Goal: Task Accomplishment & Management: Use online tool/utility

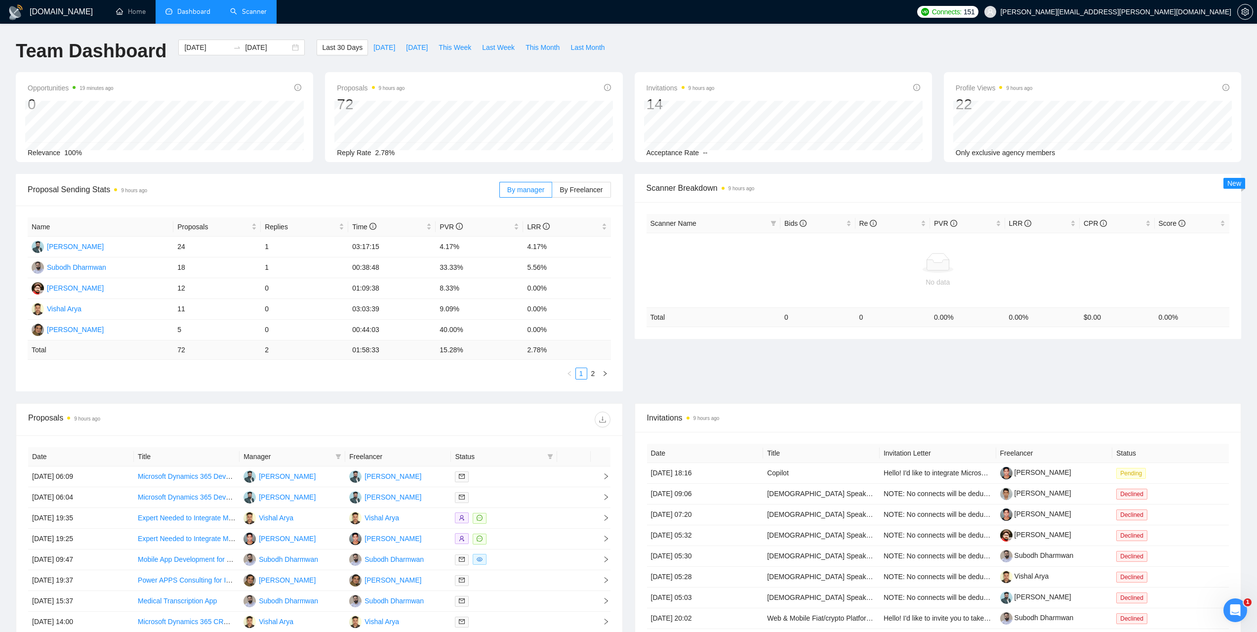
click at [259, 11] on link "Scanner" at bounding box center [248, 11] width 37 height 8
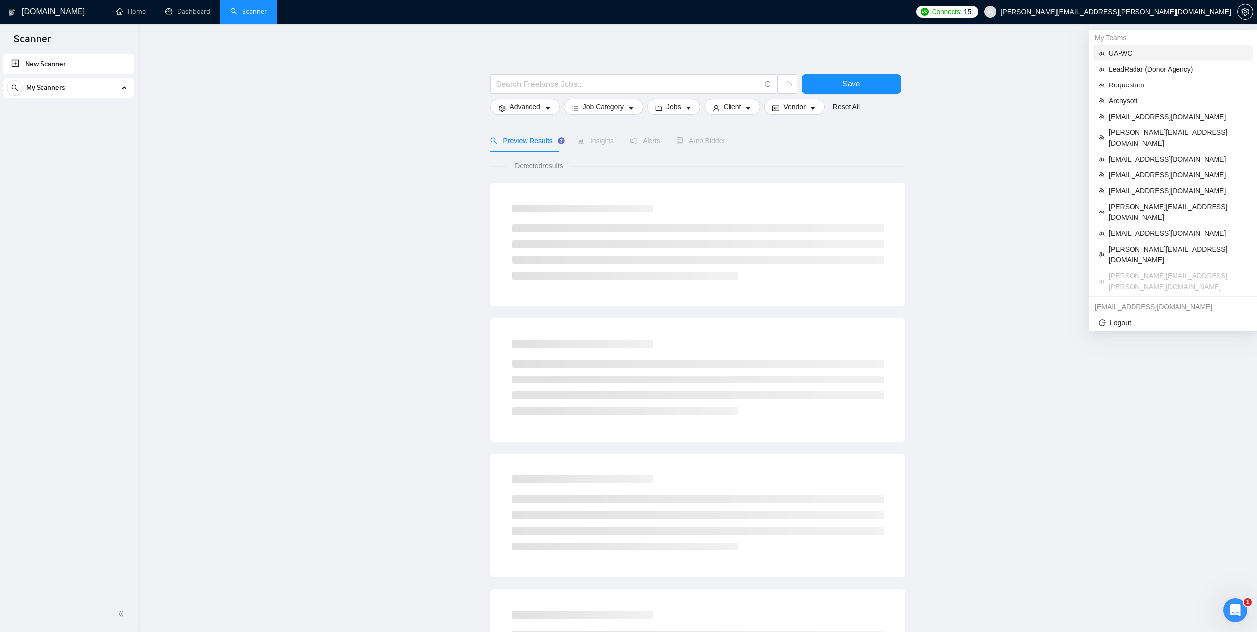
click at [1130, 54] on span "UA-WC" at bounding box center [1178, 53] width 138 height 11
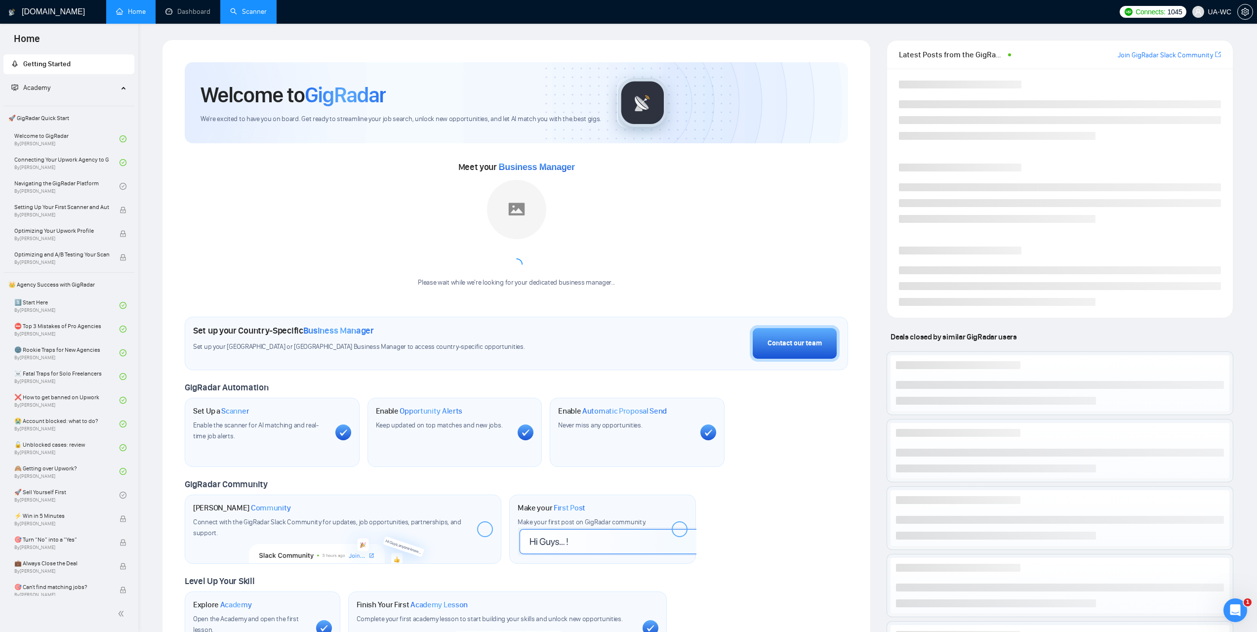
click at [230, 16] on link "Scanner" at bounding box center [248, 11] width 37 height 8
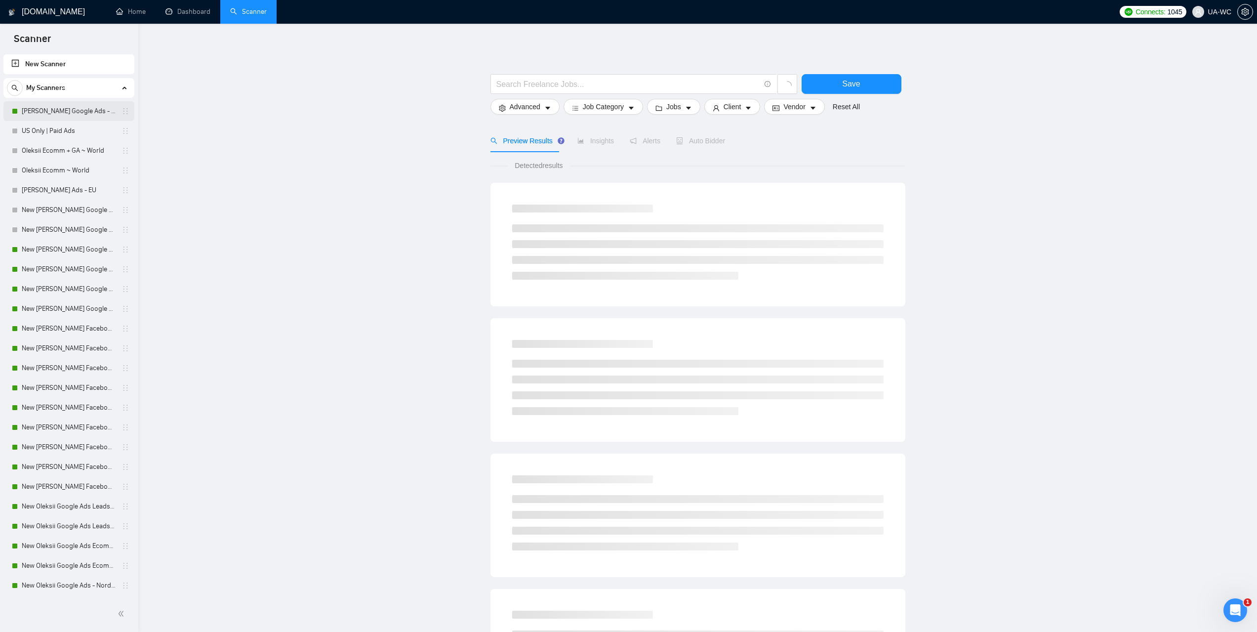
click at [52, 103] on link "Ivan Google Ads - EU" at bounding box center [69, 111] width 94 height 20
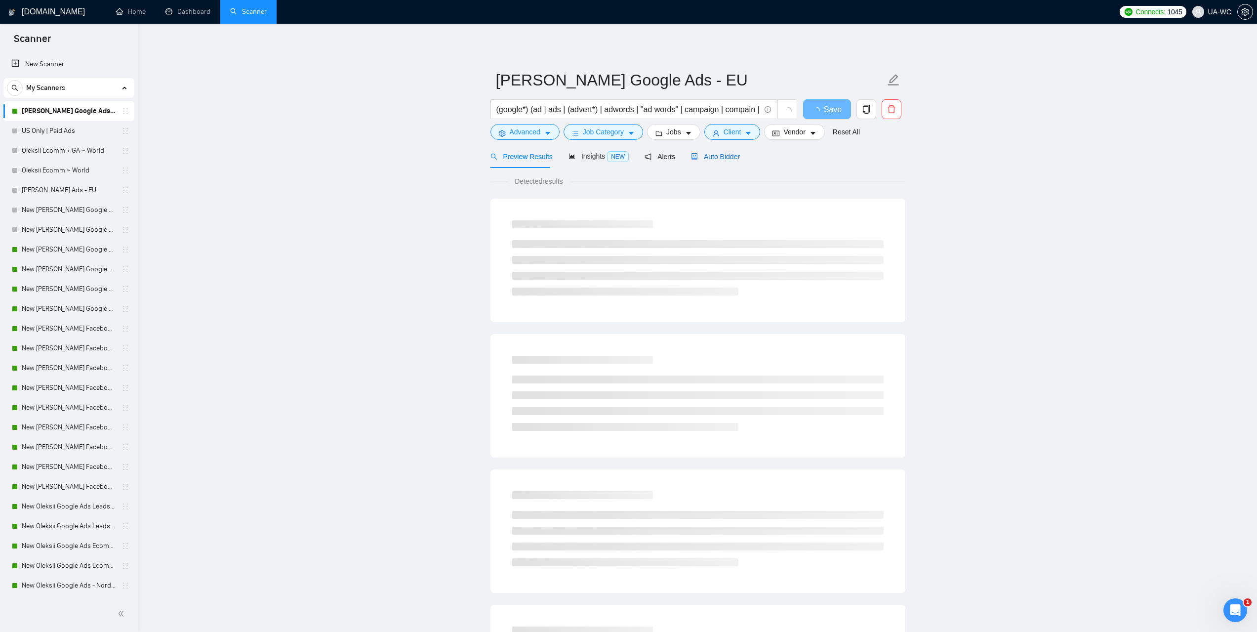
click at [726, 159] on span "Auto Bidder" at bounding box center [715, 157] width 49 height 8
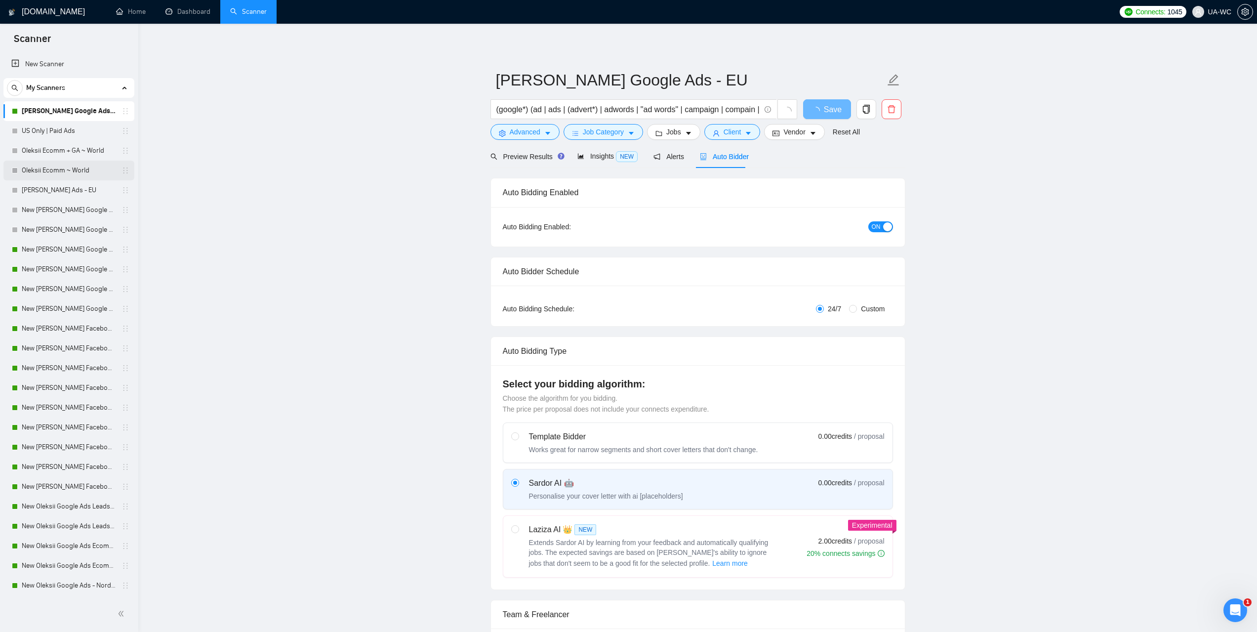
click at [54, 171] on link "Oleksii Ecomm ~ World" at bounding box center [69, 171] width 94 height 20
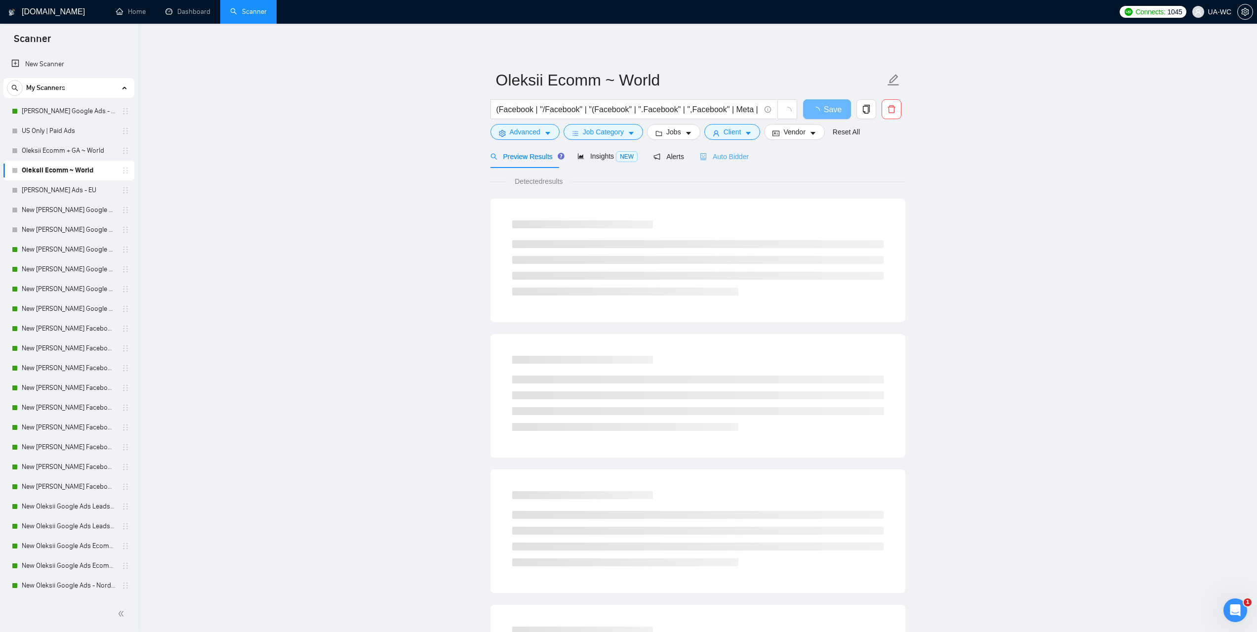
click at [726, 165] on div "Auto Bidder" at bounding box center [724, 156] width 49 height 23
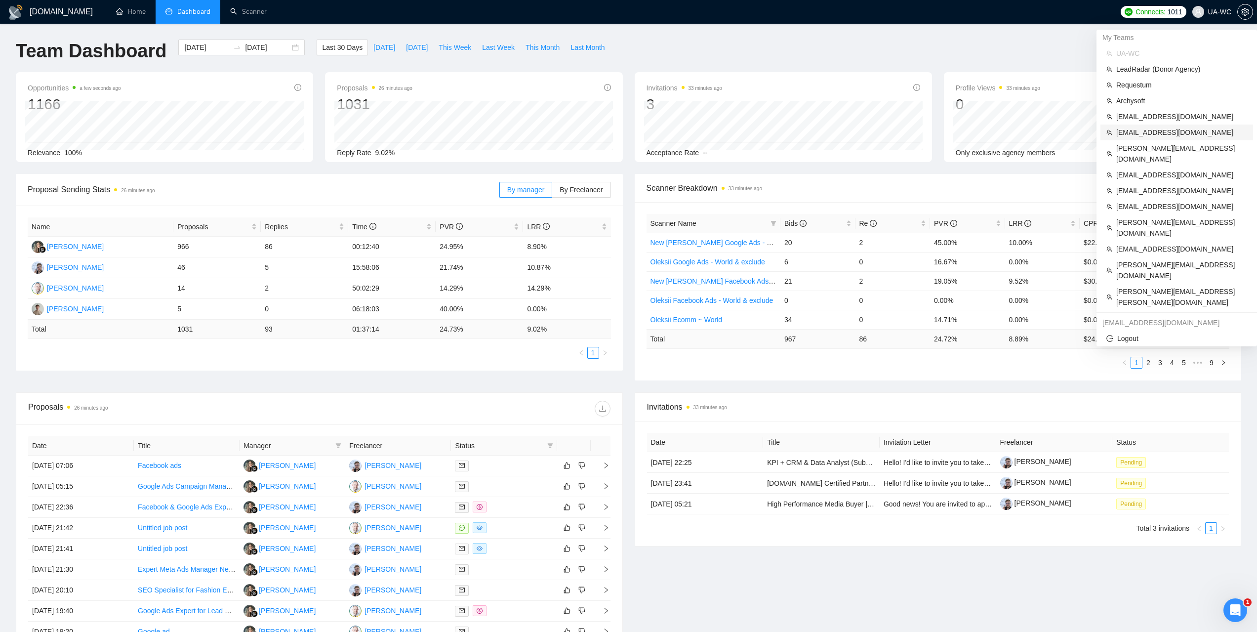
click at [1141, 130] on span "evgeny.pinigin@zimalab.com" at bounding box center [1181, 132] width 131 height 11
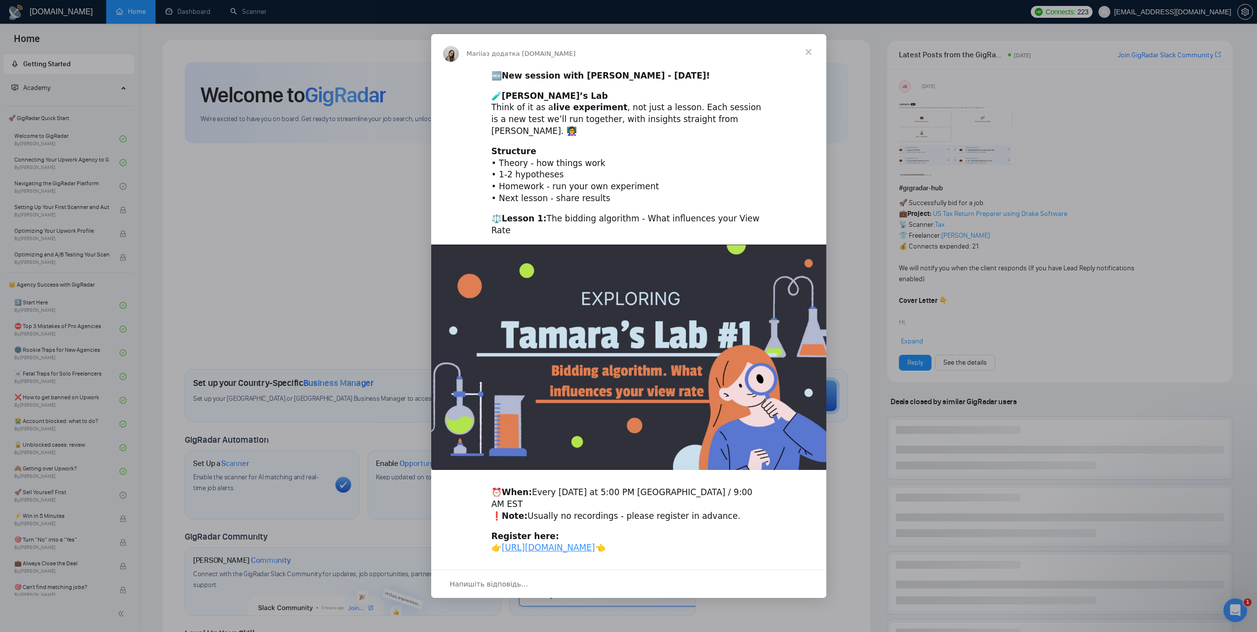
click at [812, 54] on span "Закрити" at bounding box center [809, 52] width 36 height 36
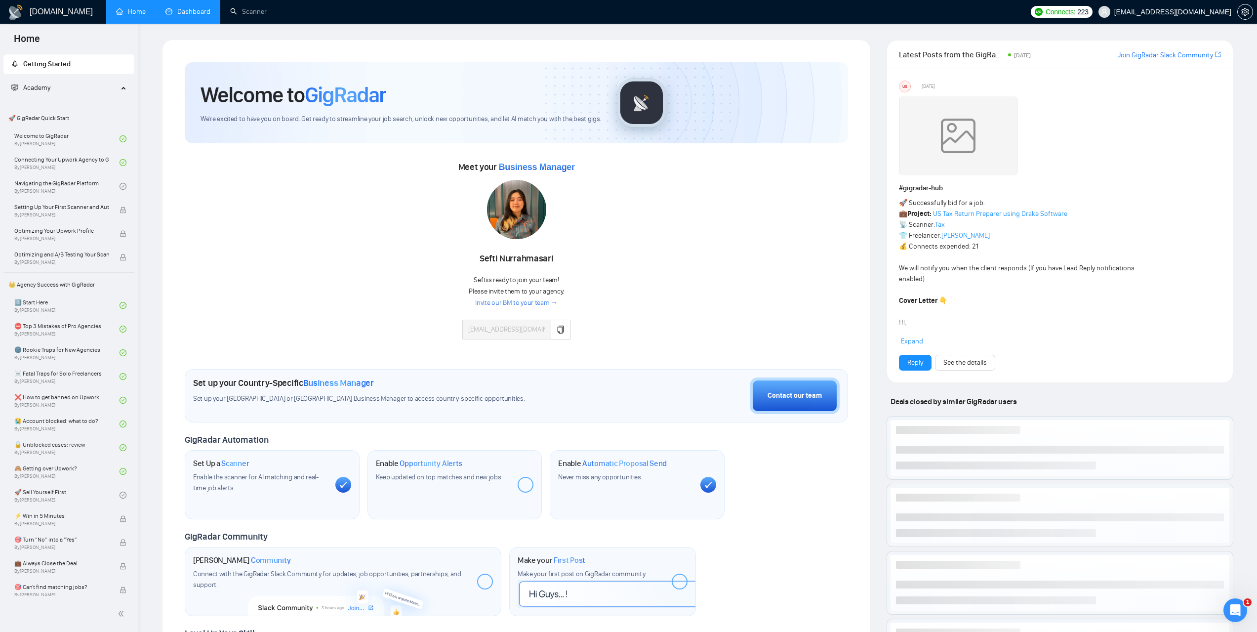
click at [200, 12] on link "Dashboard" at bounding box center [187, 11] width 45 height 8
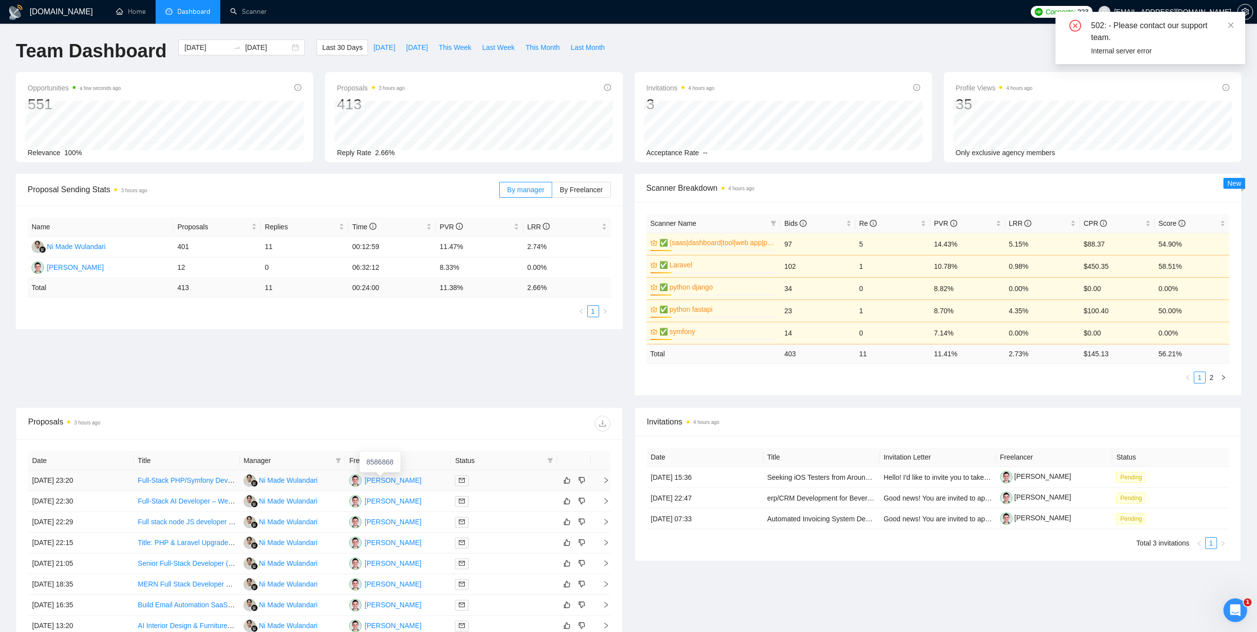
click at [394, 482] on div "Evgeny Pinigin" at bounding box center [393, 480] width 57 height 11
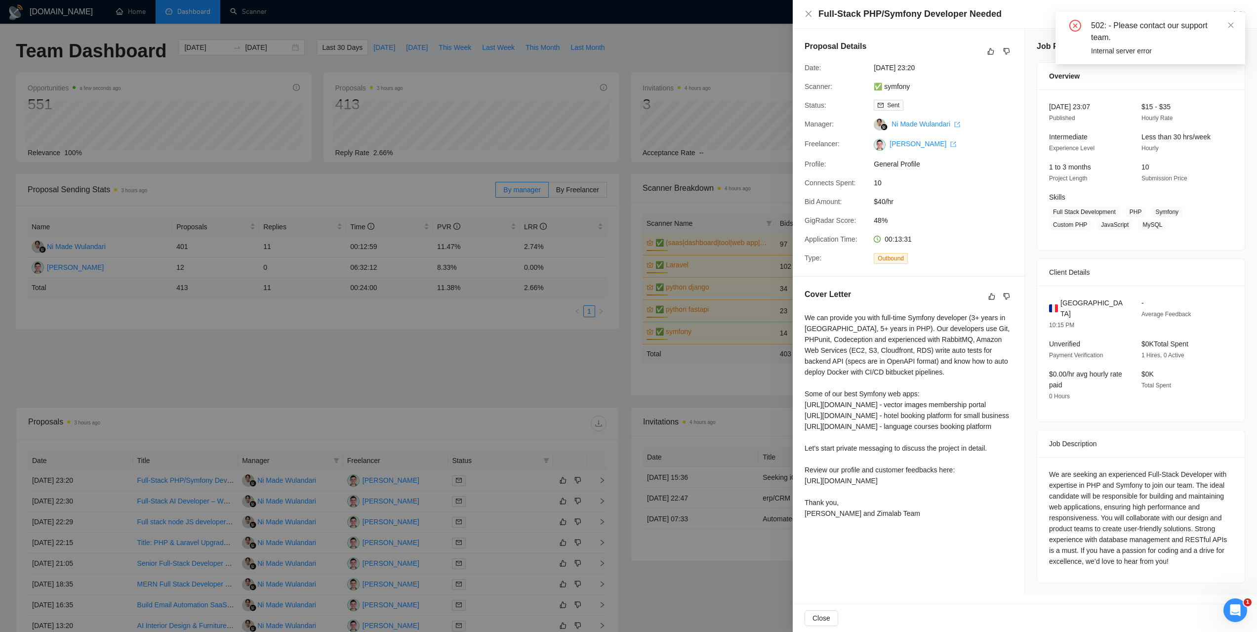
click at [730, 56] on div at bounding box center [628, 316] width 1257 height 632
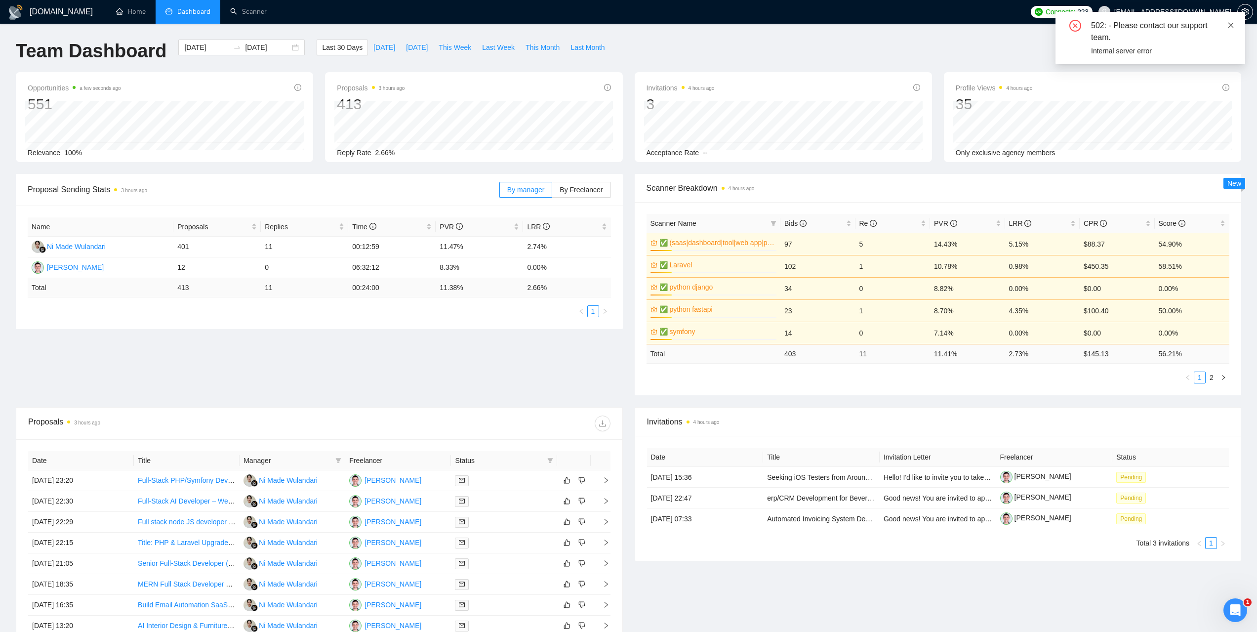
click at [1230, 24] on icon "close" at bounding box center [1230, 24] width 5 height 5
click at [1243, 5] on button "button" at bounding box center [1245, 12] width 16 height 16
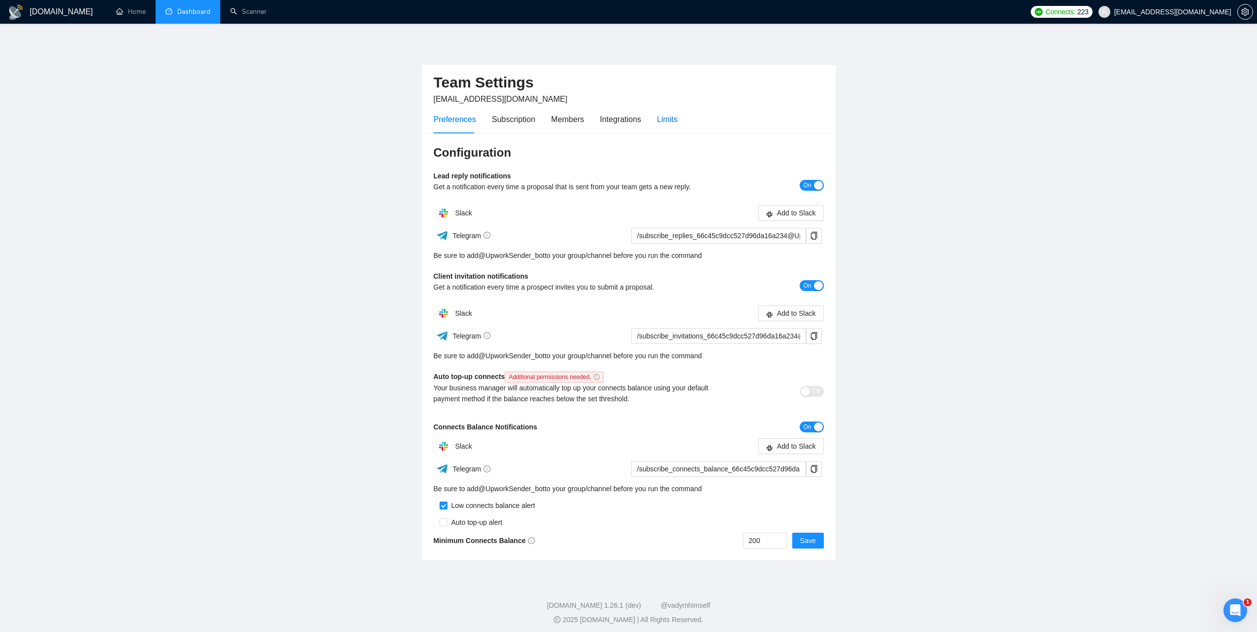
click at [665, 120] on div "Limits" at bounding box center [667, 119] width 21 height 12
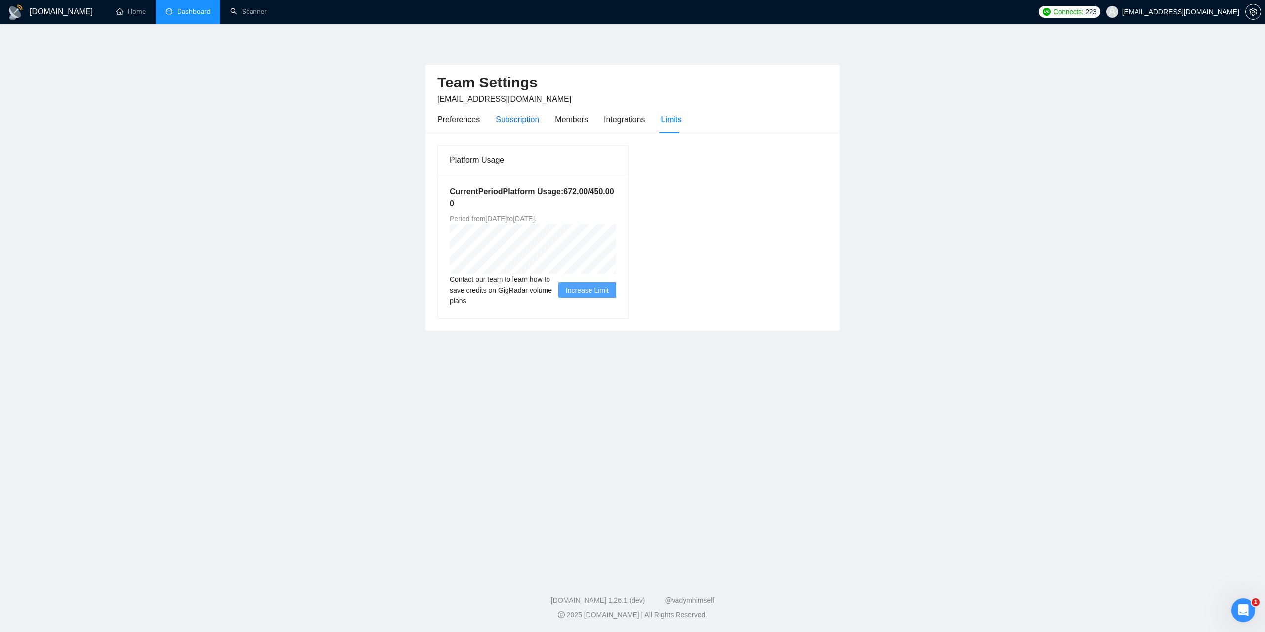
click at [511, 117] on div "Subscription" at bounding box center [516, 119] width 43 height 12
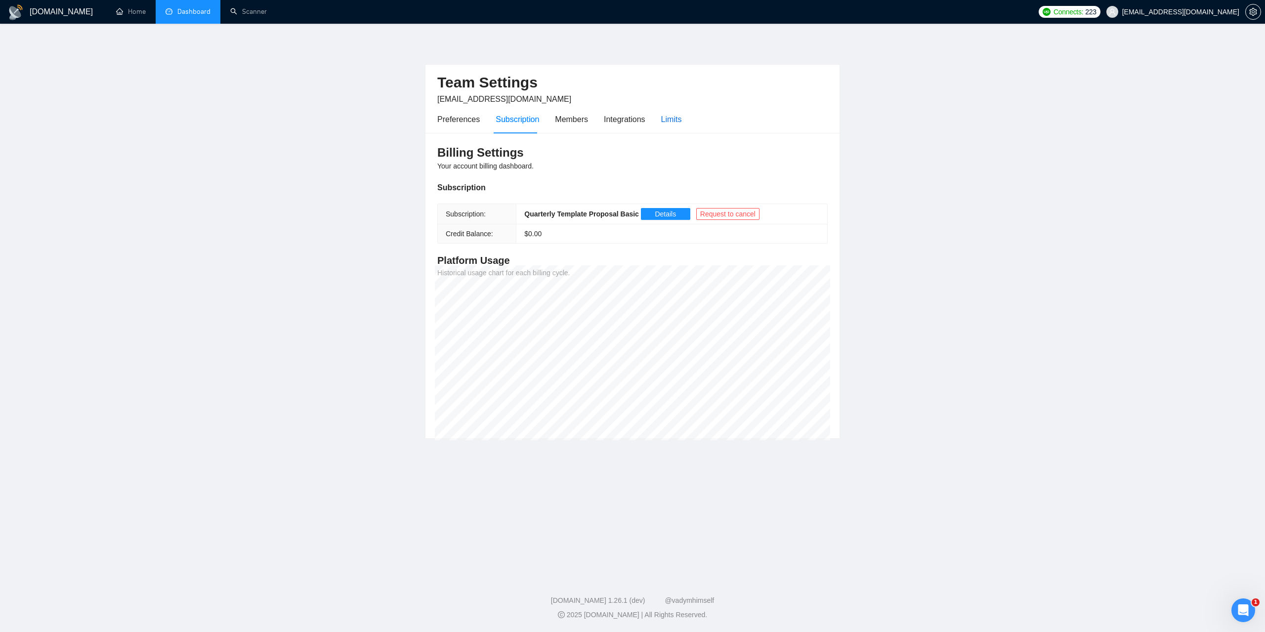
click at [662, 118] on div "Limits" at bounding box center [671, 119] width 21 height 12
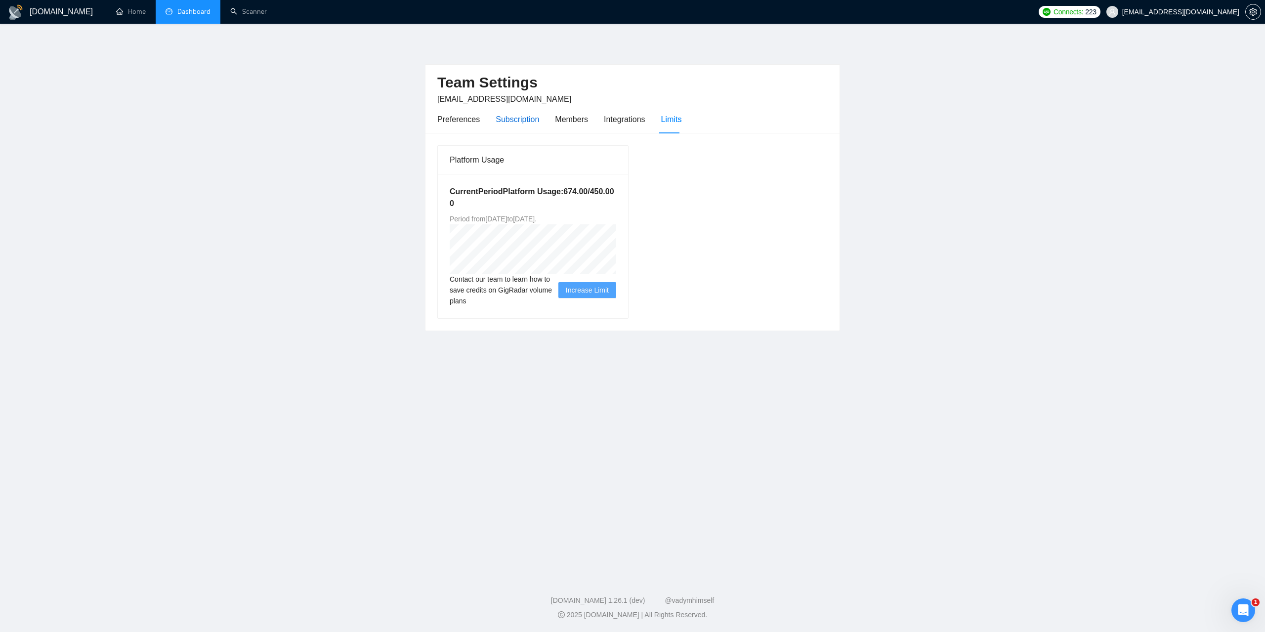
click at [508, 121] on div "Subscription" at bounding box center [516, 119] width 43 height 12
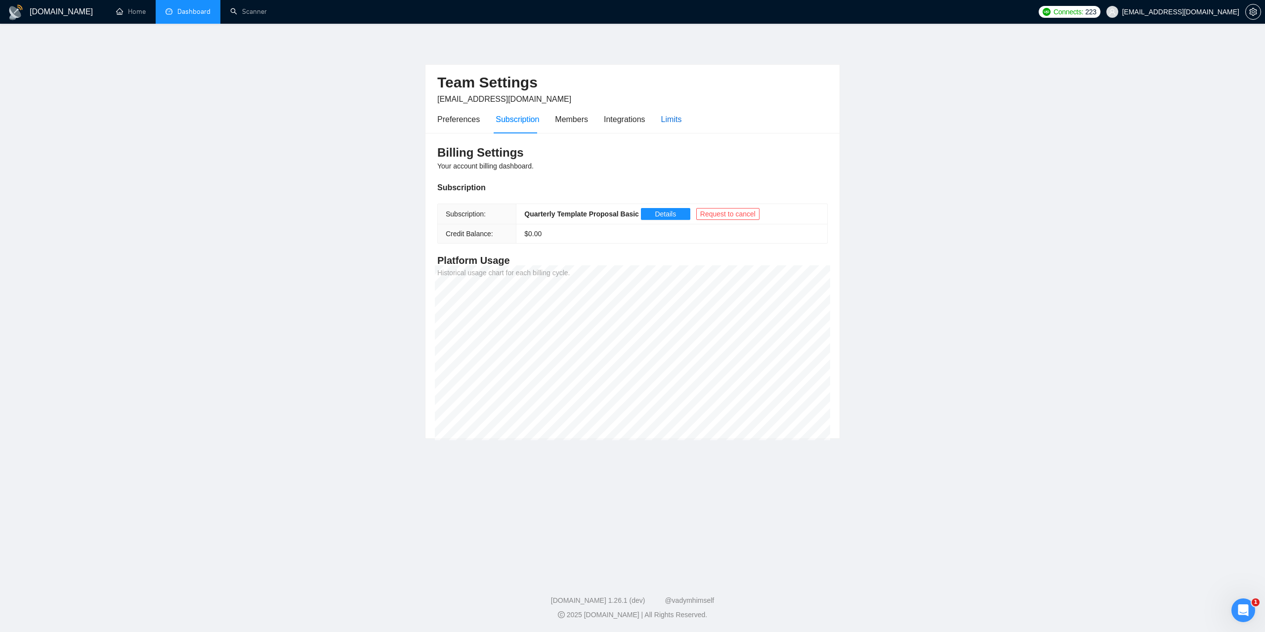
click at [673, 120] on div "Limits" at bounding box center [671, 119] width 21 height 12
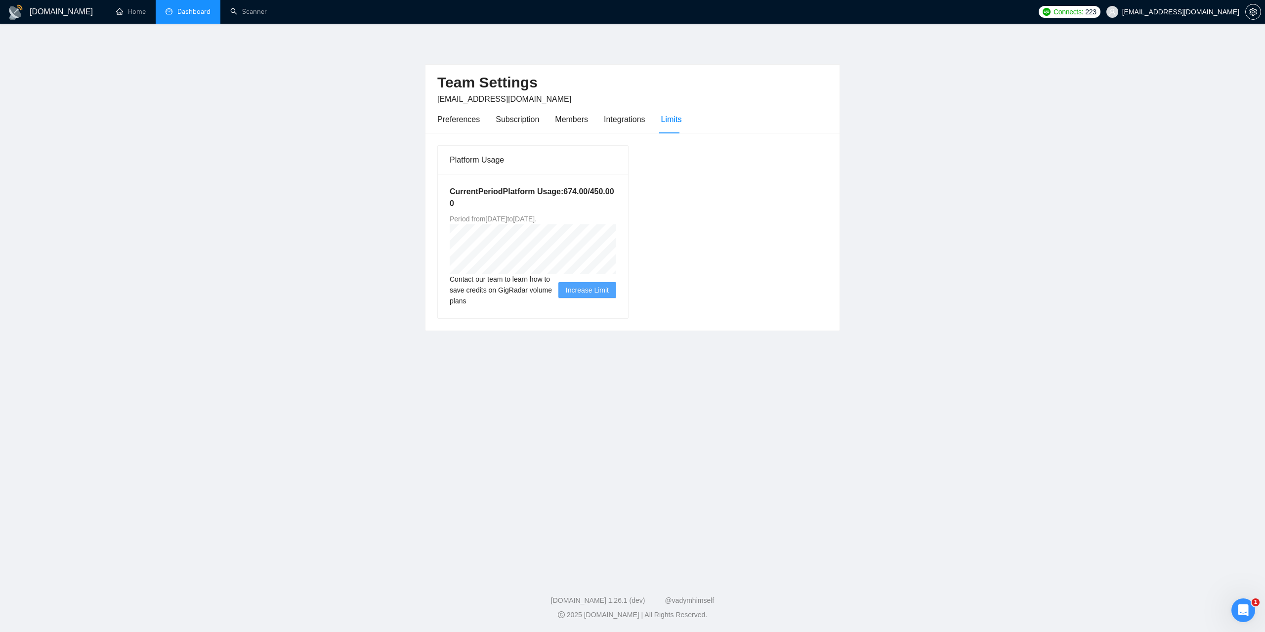
click at [195, 14] on link "Dashboard" at bounding box center [187, 11] width 45 height 8
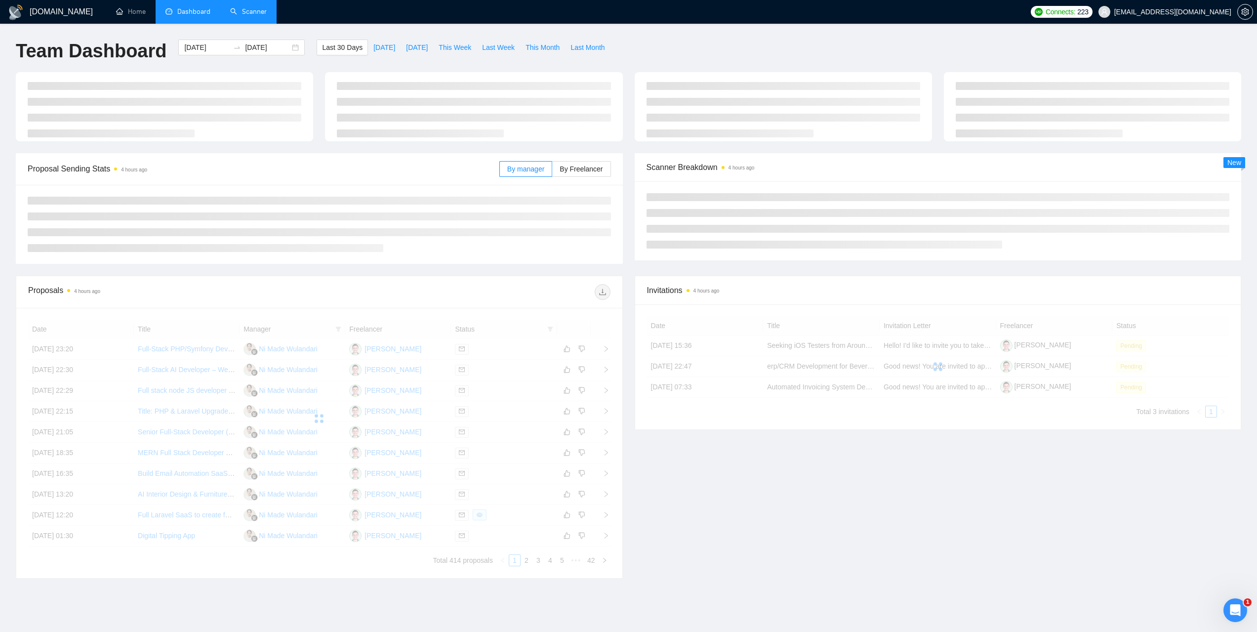
click at [267, 15] on link "Scanner" at bounding box center [248, 11] width 37 height 8
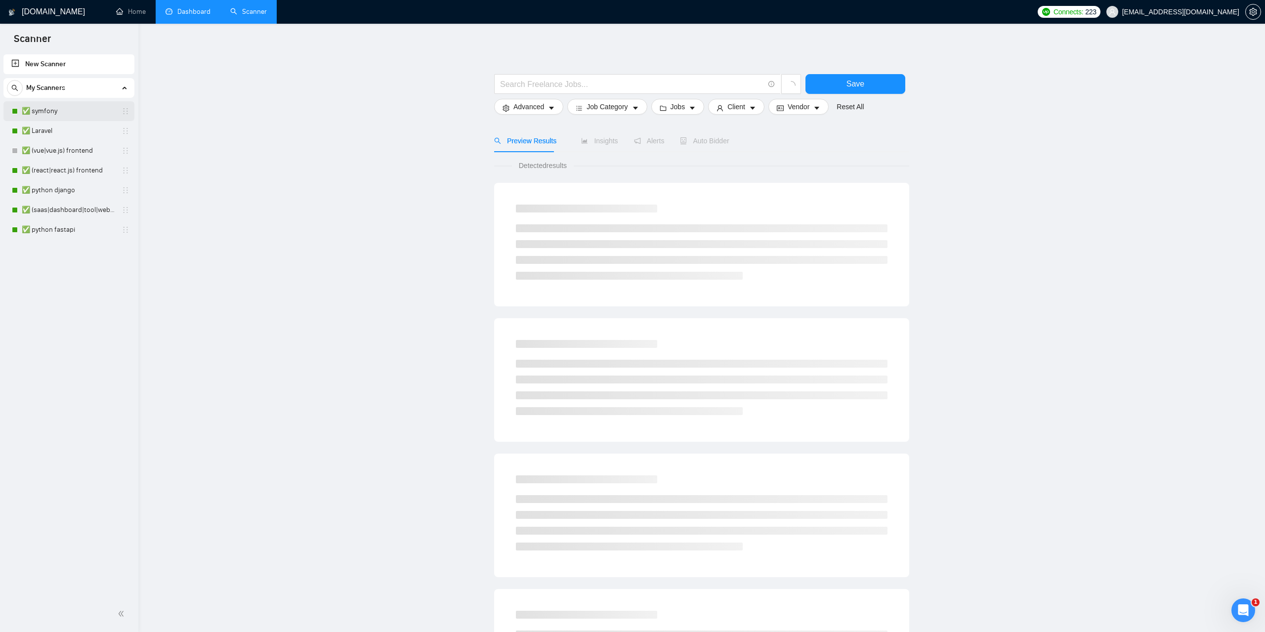
click at [64, 114] on link "✅ symfony" at bounding box center [69, 111] width 94 height 20
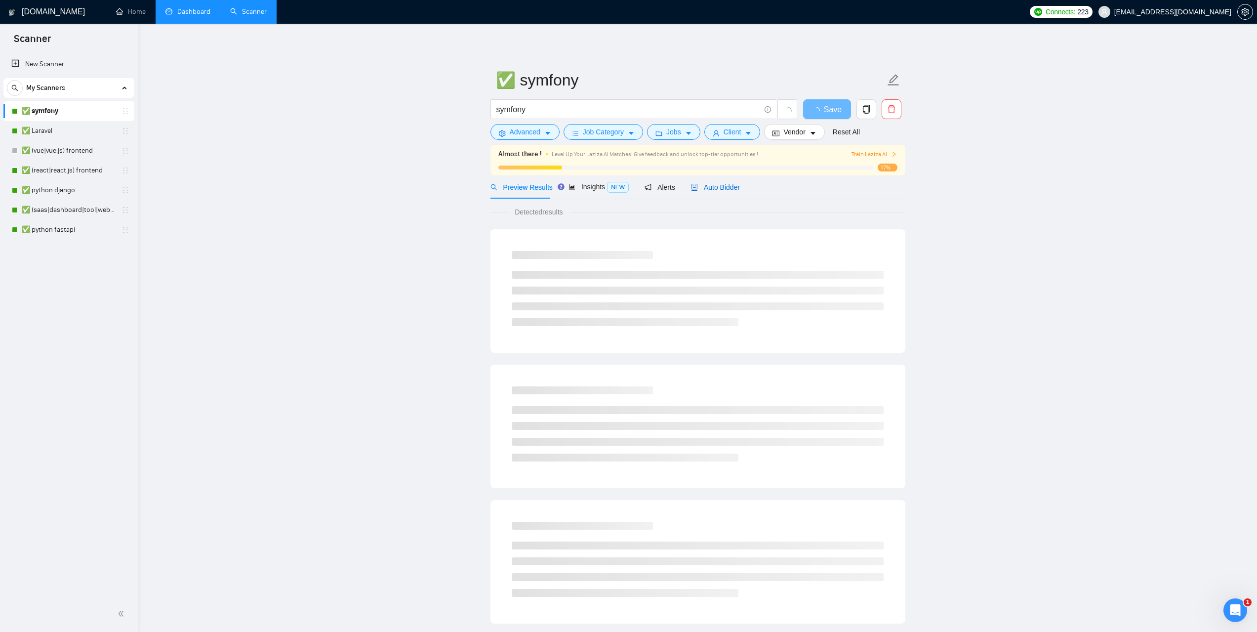
click at [716, 186] on span "Auto Bidder" at bounding box center [715, 187] width 49 height 8
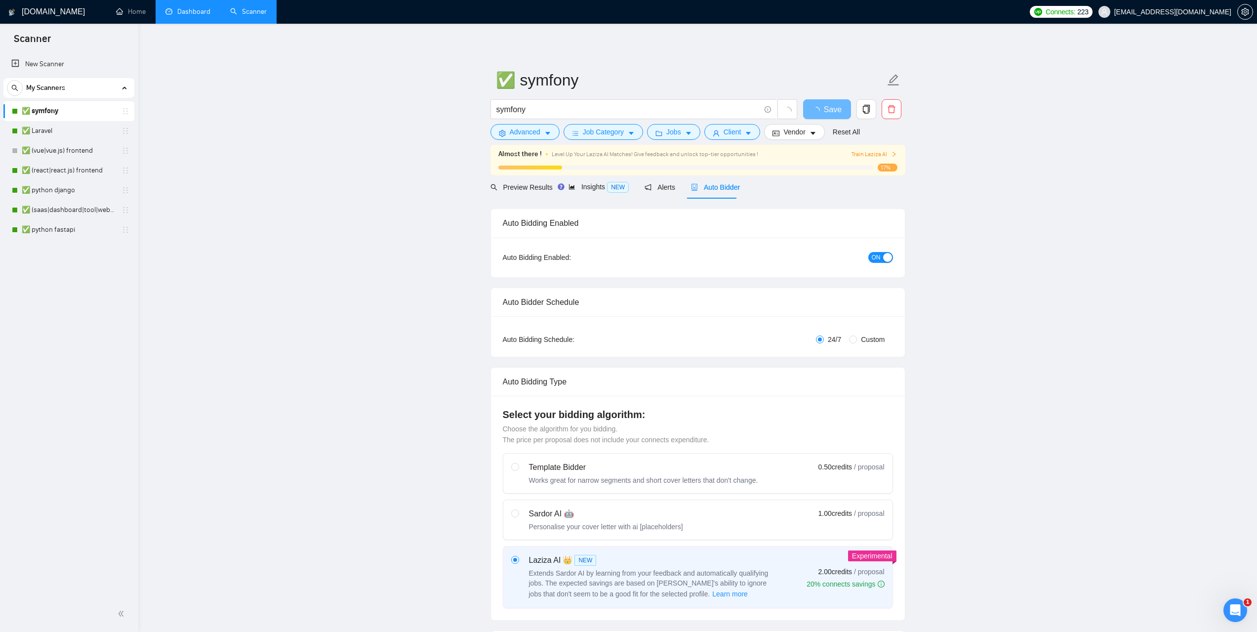
checkbox input "true"
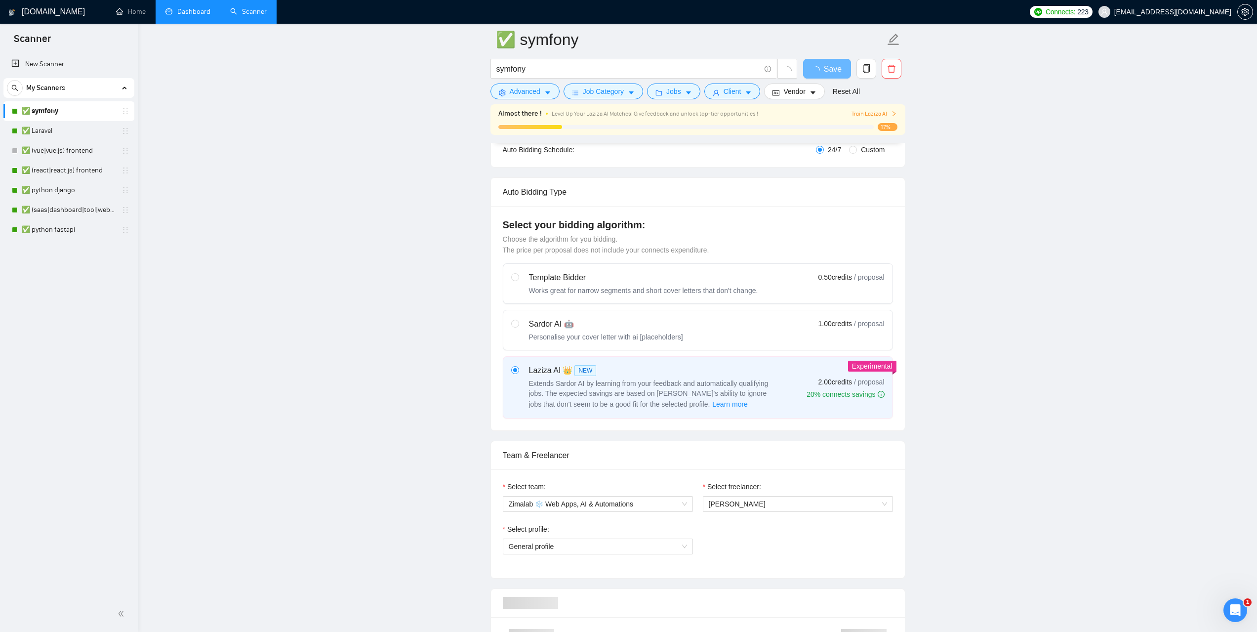
scroll to position [395, 0]
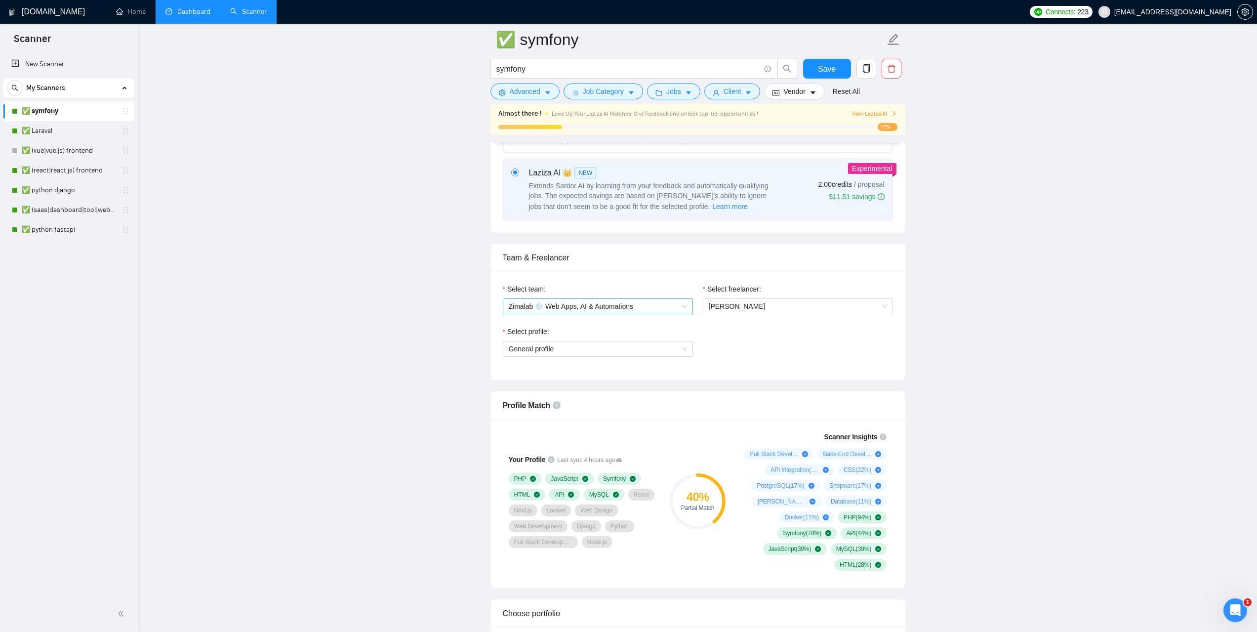
click at [676, 305] on span "Zimalab ❄️ Web Apps, AI & Automations" at bounding box center [598, 306] width 178 height 15
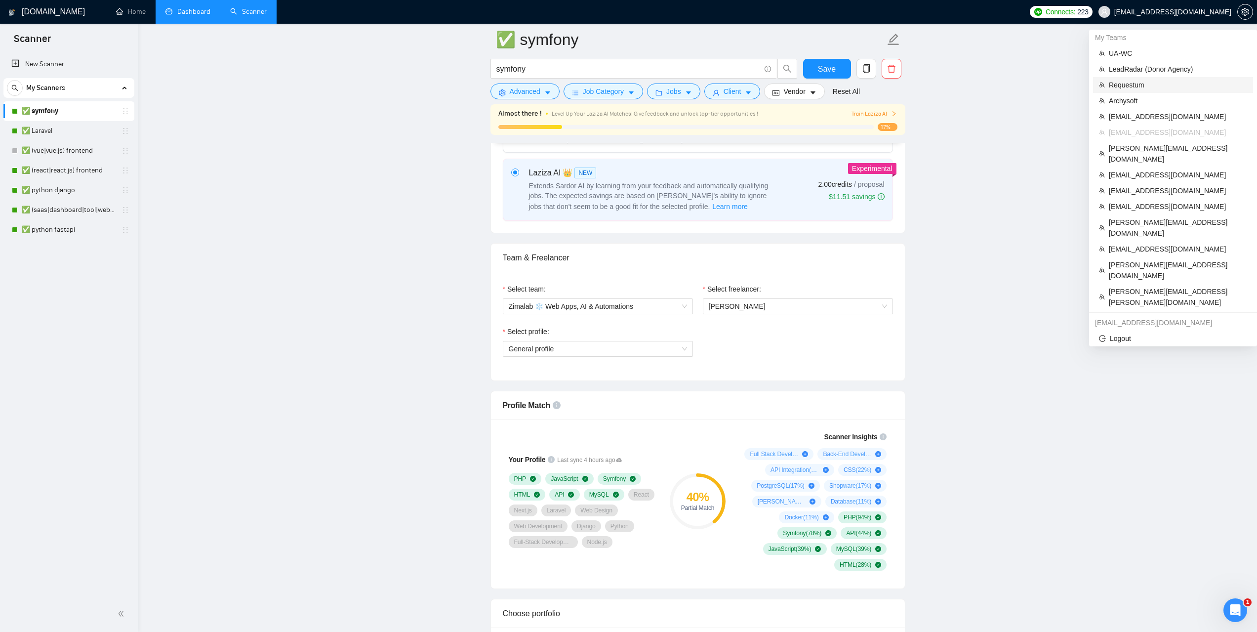
click at [1125, 86] on span "Requestum" at bounding box center [1178, 85] width 138 height 11
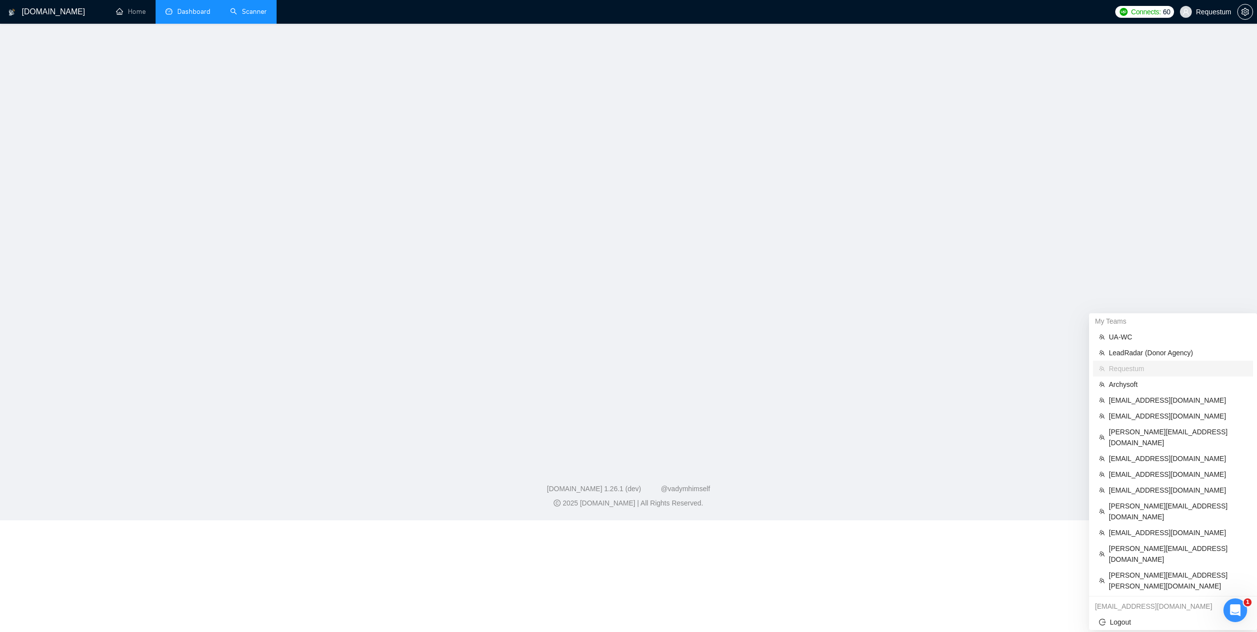
scroll to position [68, 0]
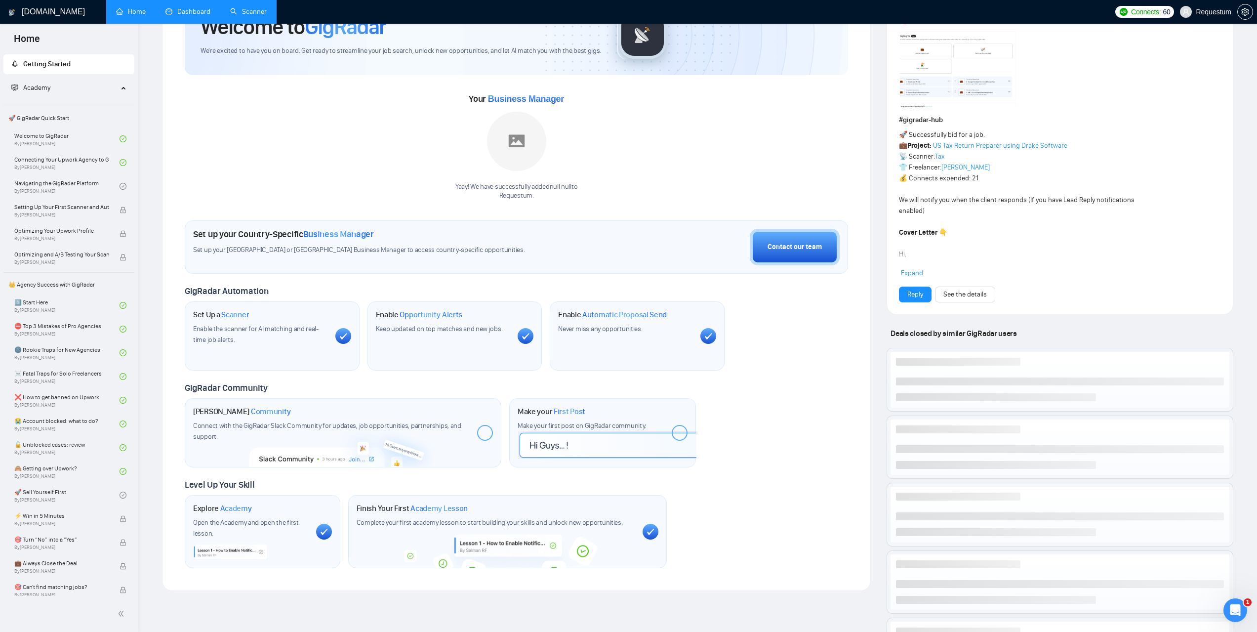
click at [248, 14] on link "Scanner" at bounding box center [248, 11] width 37 height 8
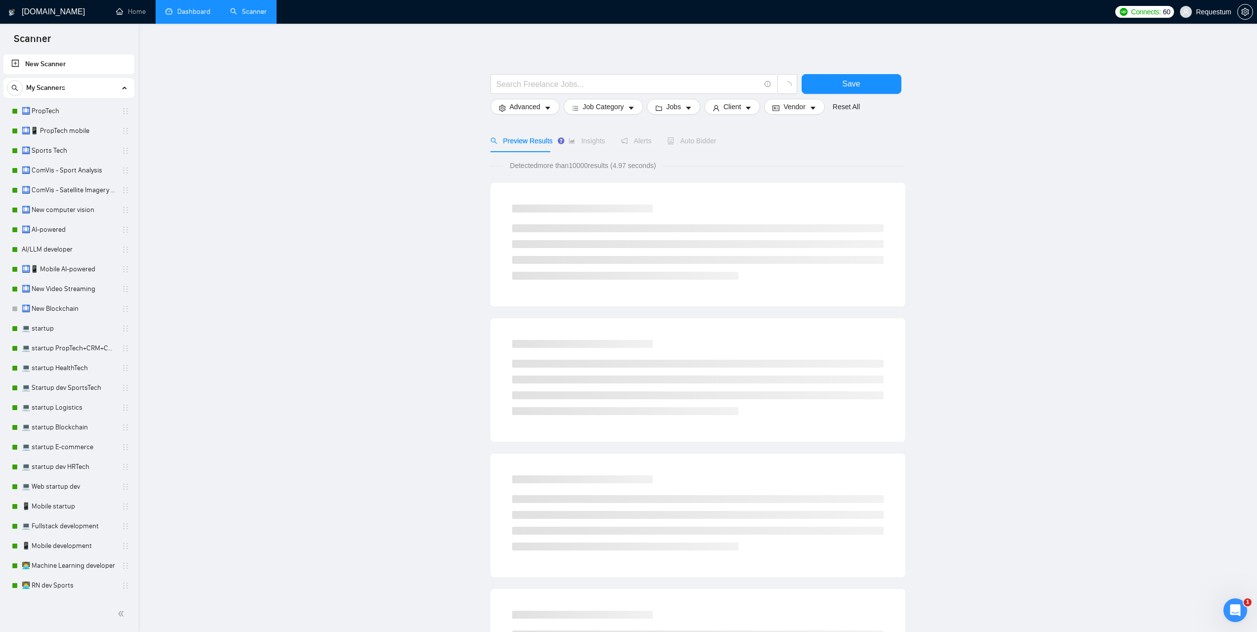
drag, startPoint x: 61, startPoint y: 105, endPoint x: 424, endPoint y: 240, distance: 387.1
click at [61, 105] on link "🛄 PropTech" at bounding box center [69, 111] width 94 height 20
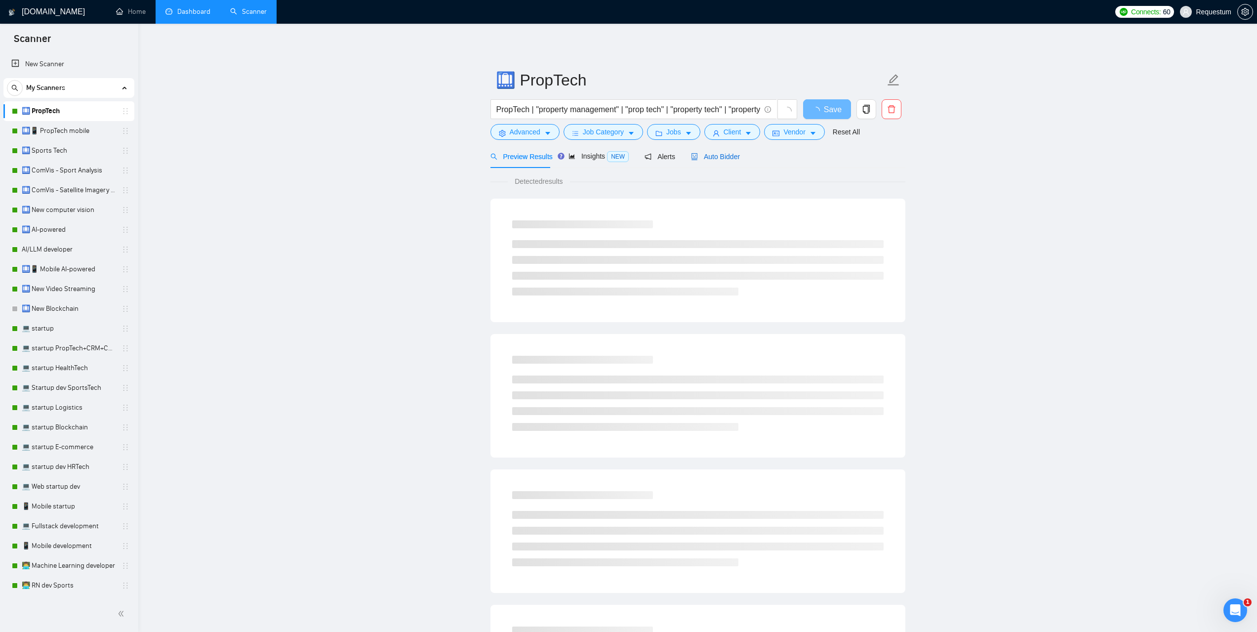
click at [721, 160] on span "Auto Bidder" at bounding box center [715, 157] width 49 height 8
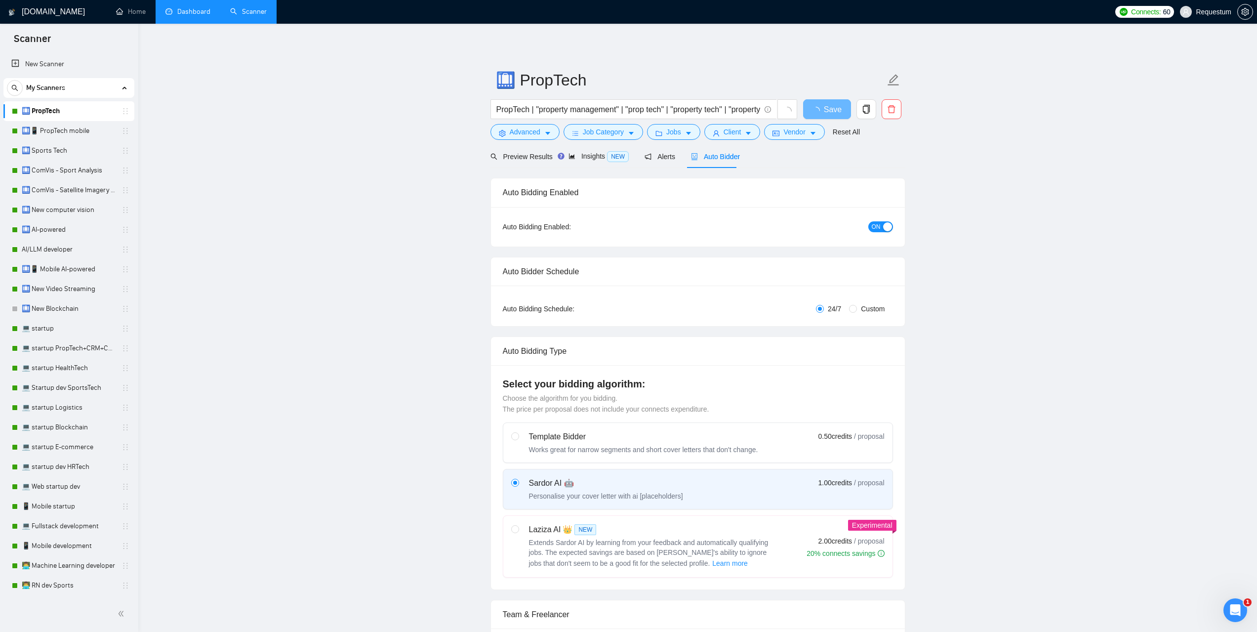
checkbox input "true"
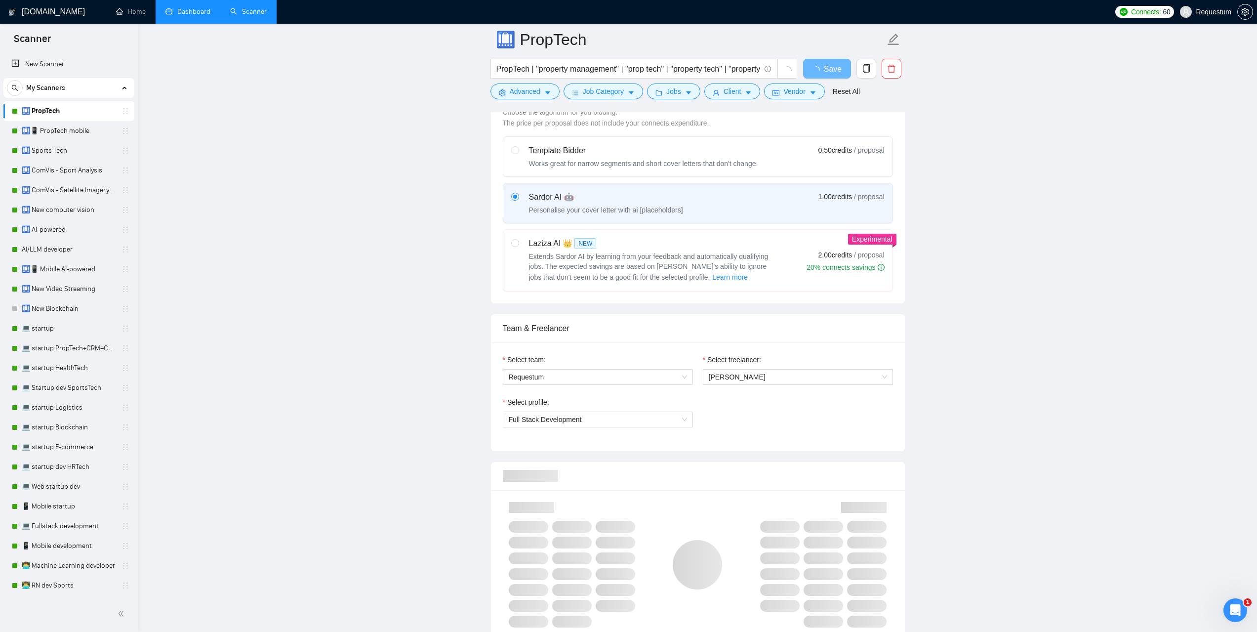
scroll to position [445, 0]
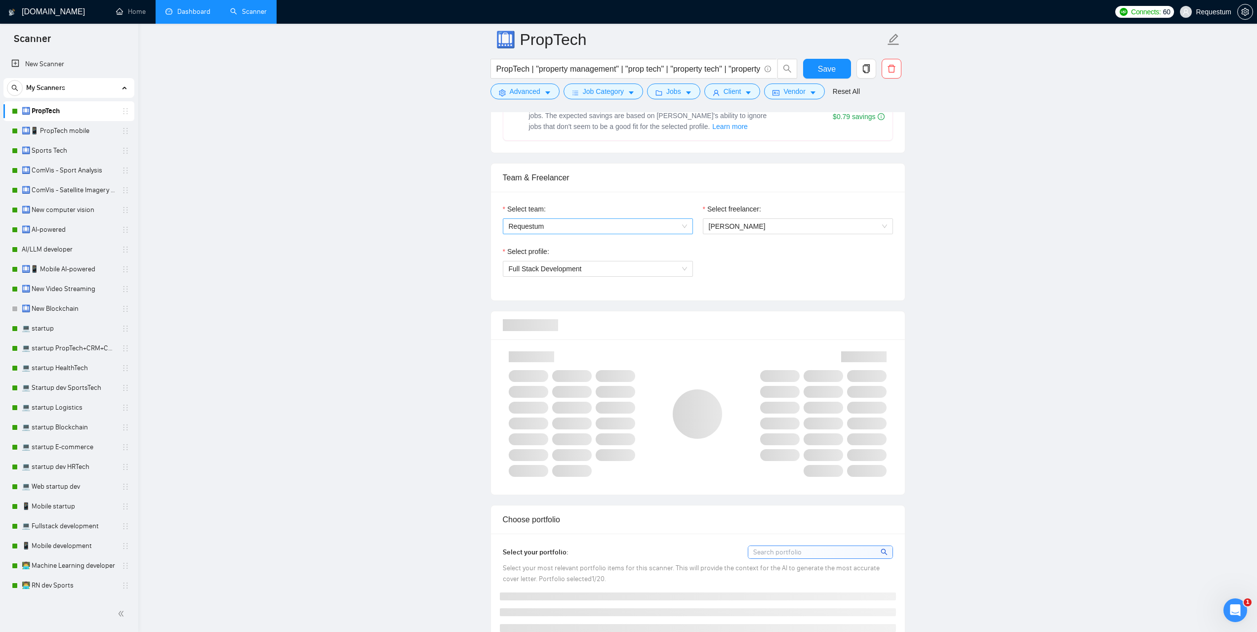
click at [666, 228] on span "Requestum" at bounding box center [598, 226] width 178 height 15
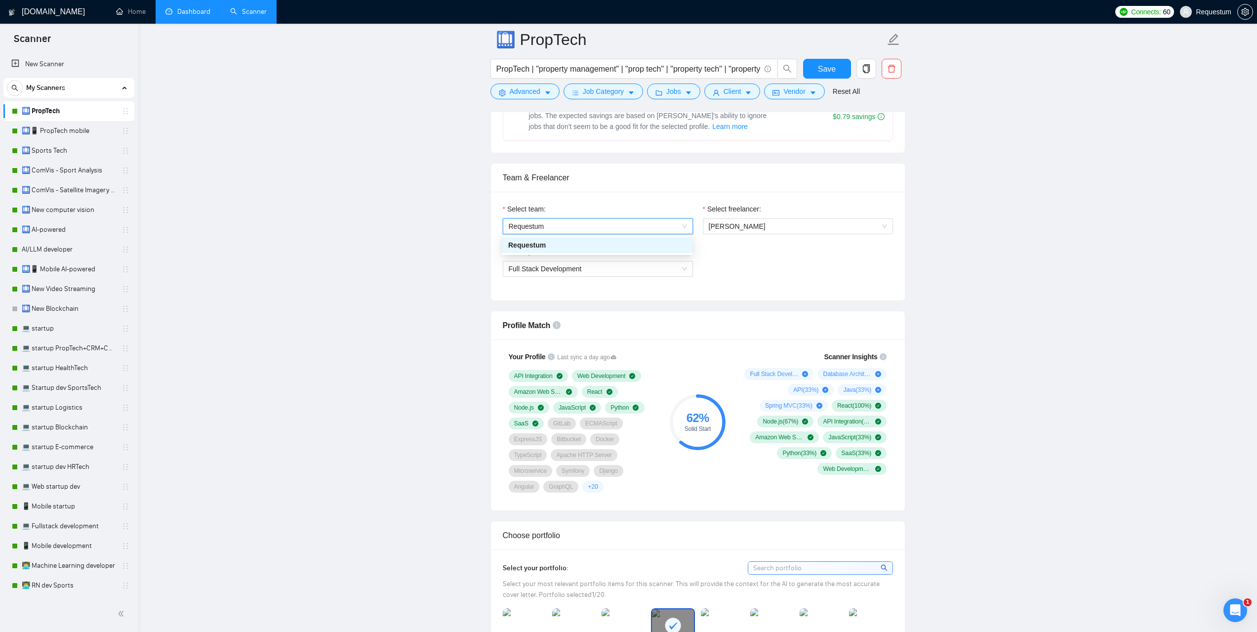
click at [191, 11] on link "Dashboard" at bounding box center [187, 11] width 45 height 8
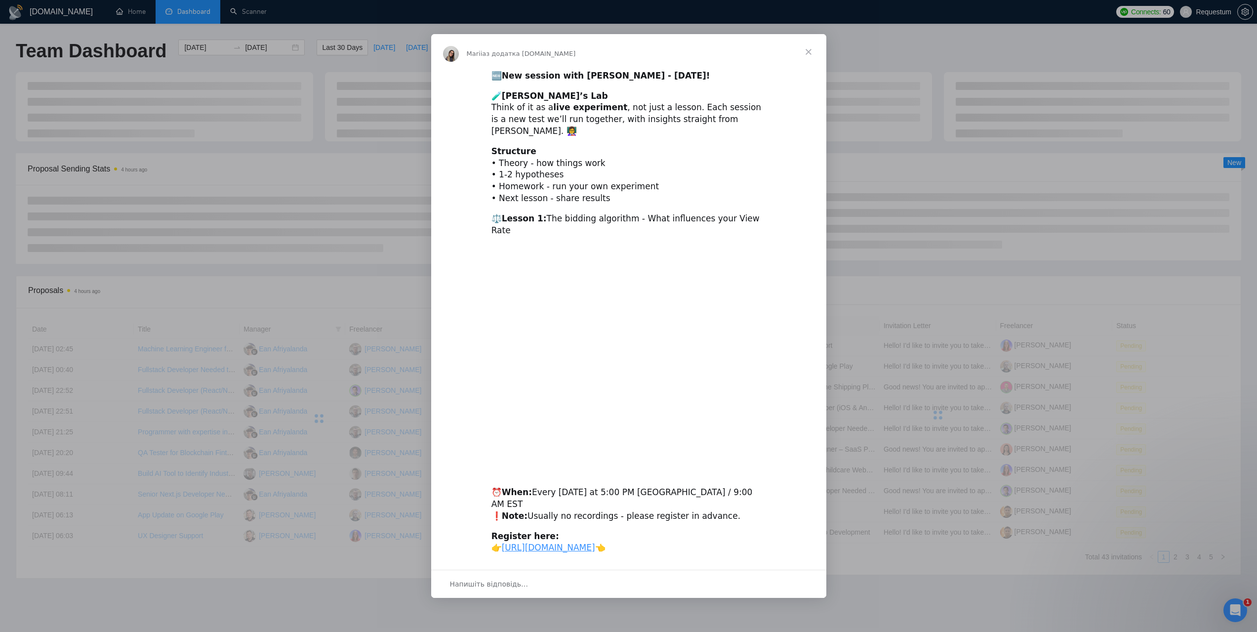
click at [812, 52] on span "Закрити" at bounding box center [809, 52] width 36 height 36
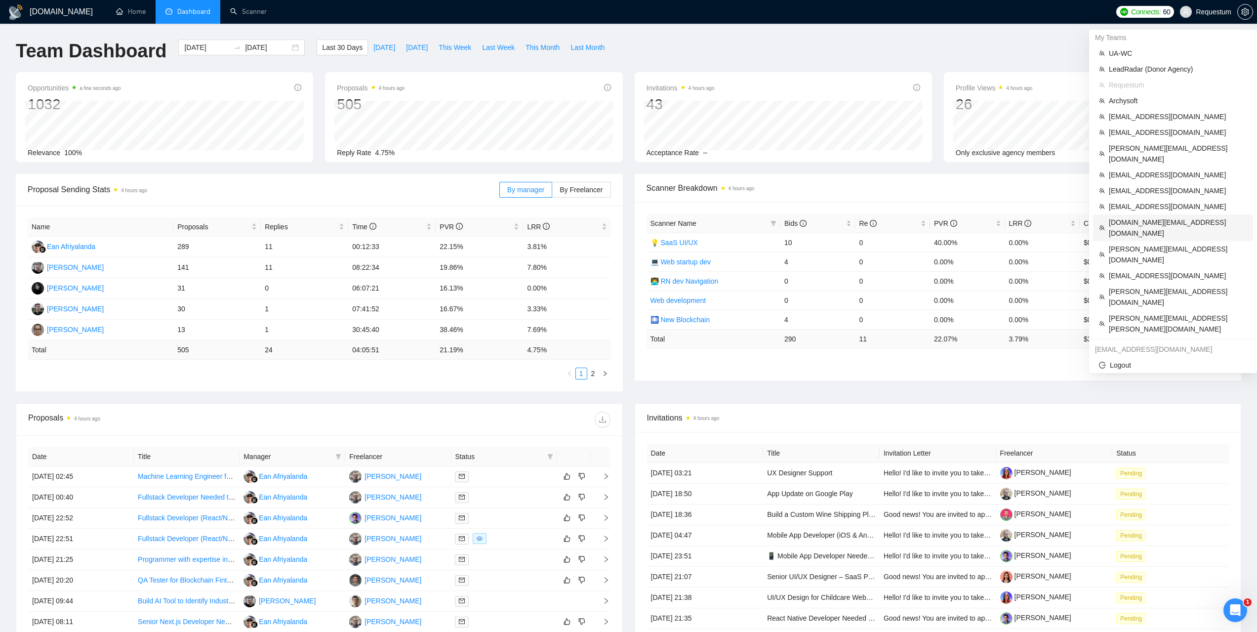
click at [1132, 217] on span "meetri.in@gmail.com" at bounding box center [1178, 228] width 138 height 22
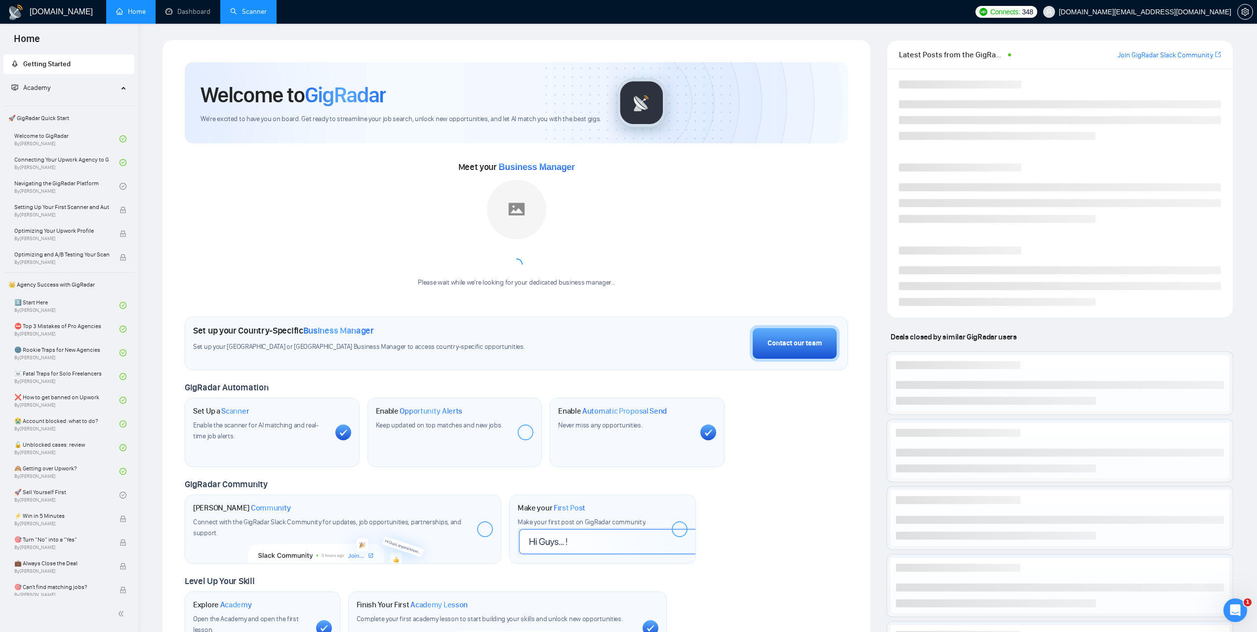
click at [267, 10] on link "Scanner" at bounding box center [248, 11] width 37 height 8
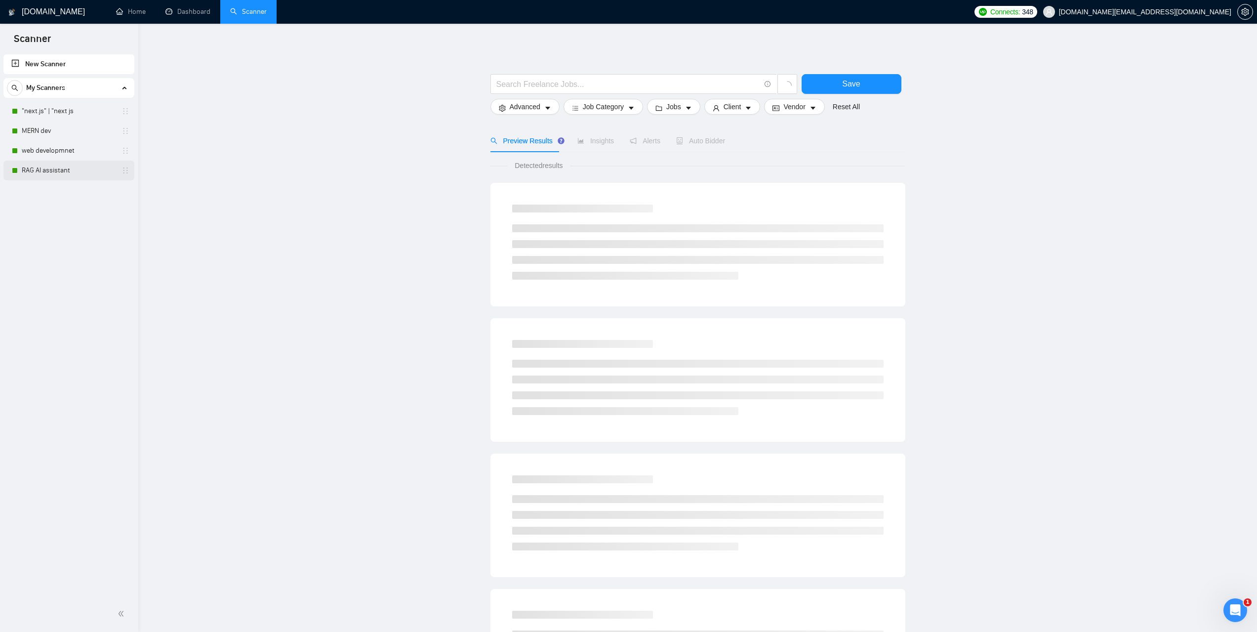
click at [59, 173] on link "RAG AI assistant" at bounding box center [69, 171] width 94 height 20
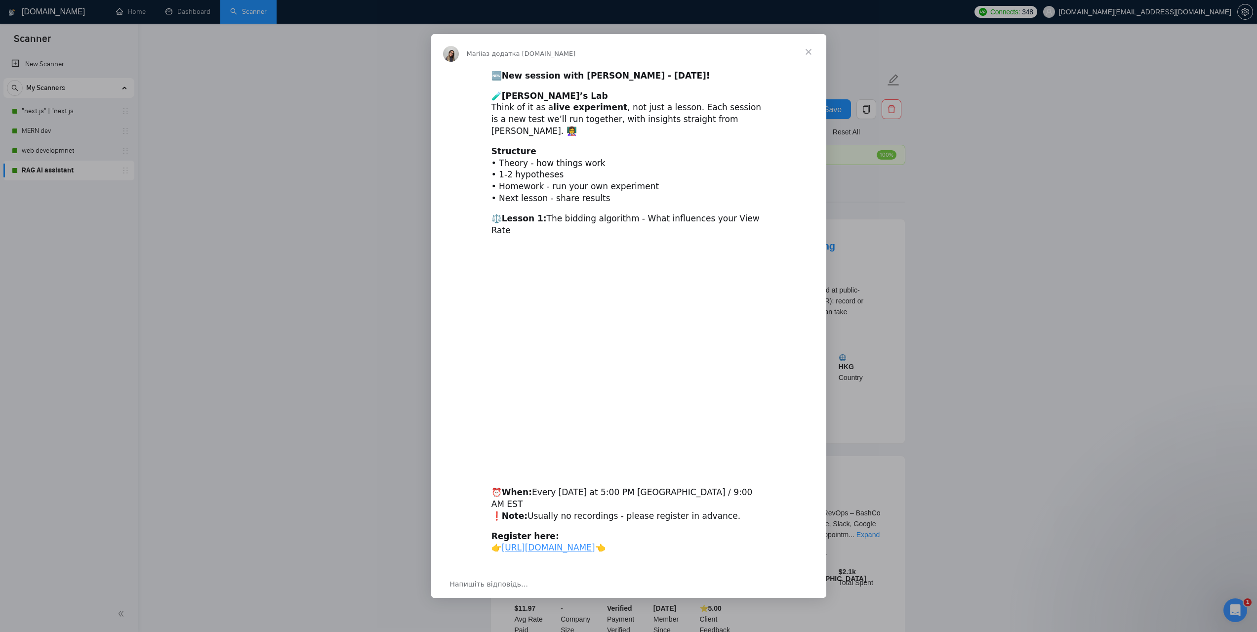
click at [810, 59] on span "Закрити" at bounding box center [809, 52] width 36 height 36
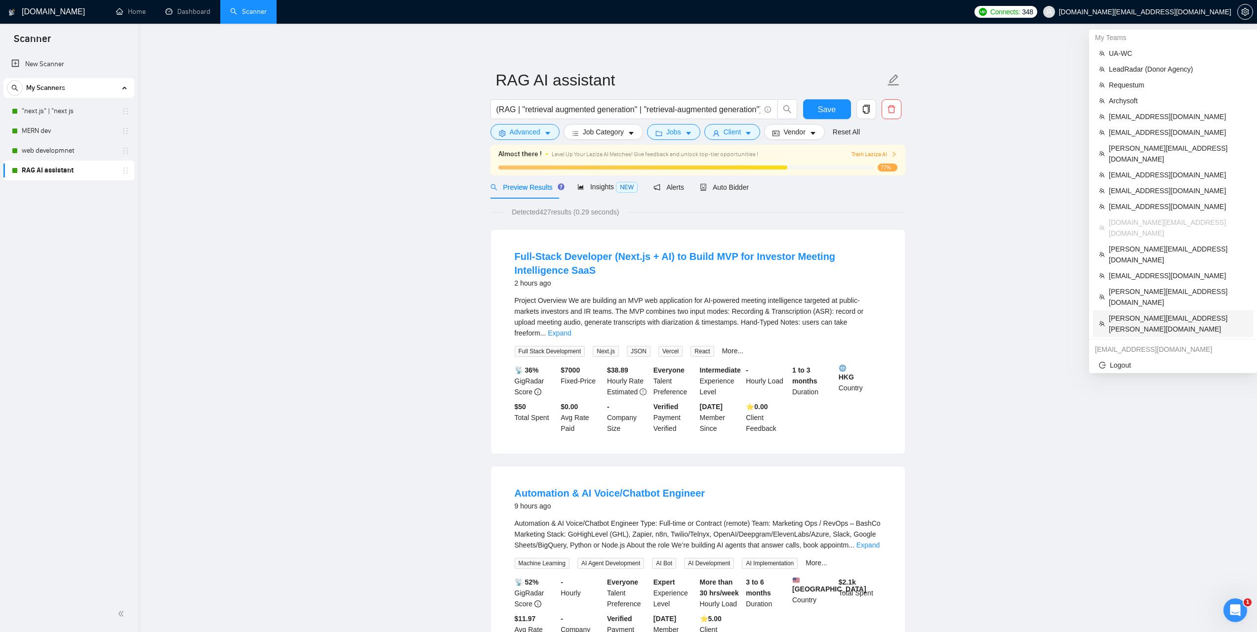
click at [1151, 313] on span "[PERSON_NAME][EMAIL_ADDRESS][PERSON_NAME][DOMAIN_NAME]" at bounding box center [1178, 324] width 138 height 22
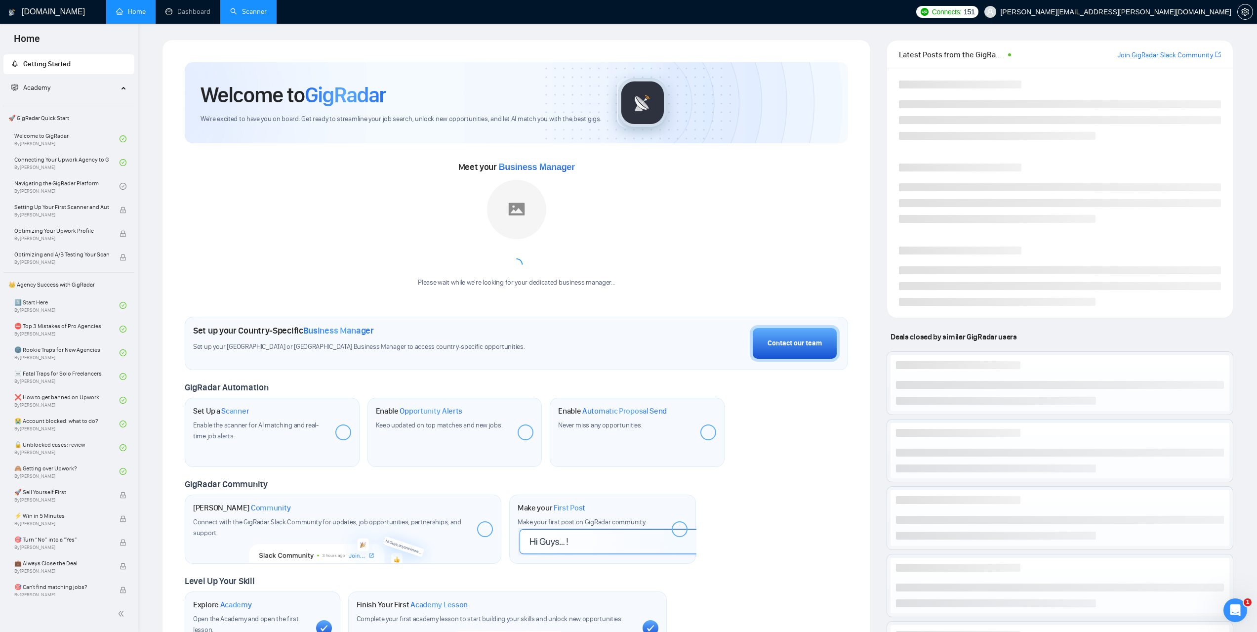
click at [261, 16] on link "Scanner" at bounding box center [248, 11] width 37 height 8
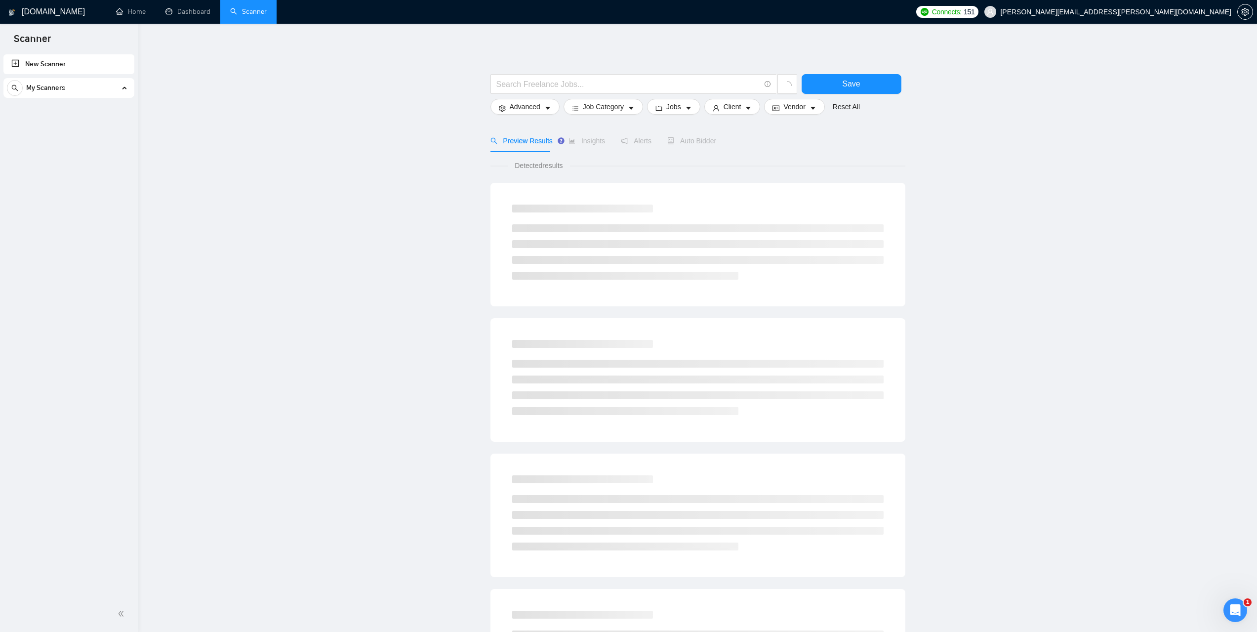
click at [1006, 259] on main "Save Advanced Job Category Jobs Client Vendor Reset All Preview Results Insight…" at bounding box center [697, 444] width 1087 height 808
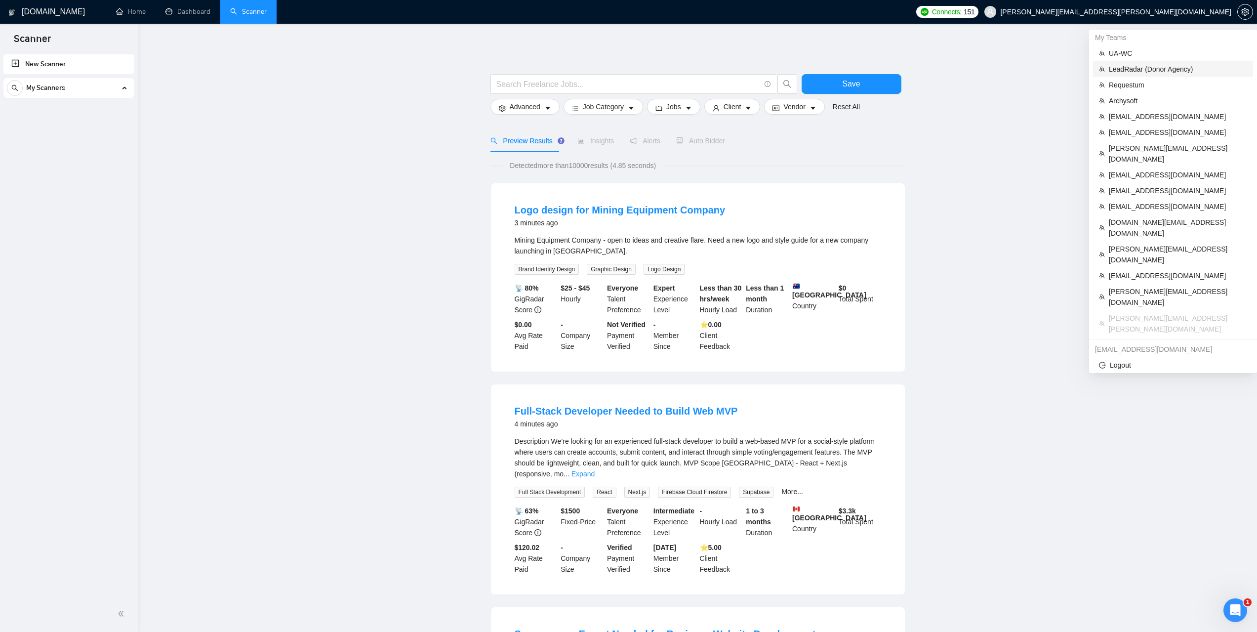
click at [1138, 70] on span "LeadRadar (Donor Agency)" at bounding box center [1178, 69] width 138 height 11
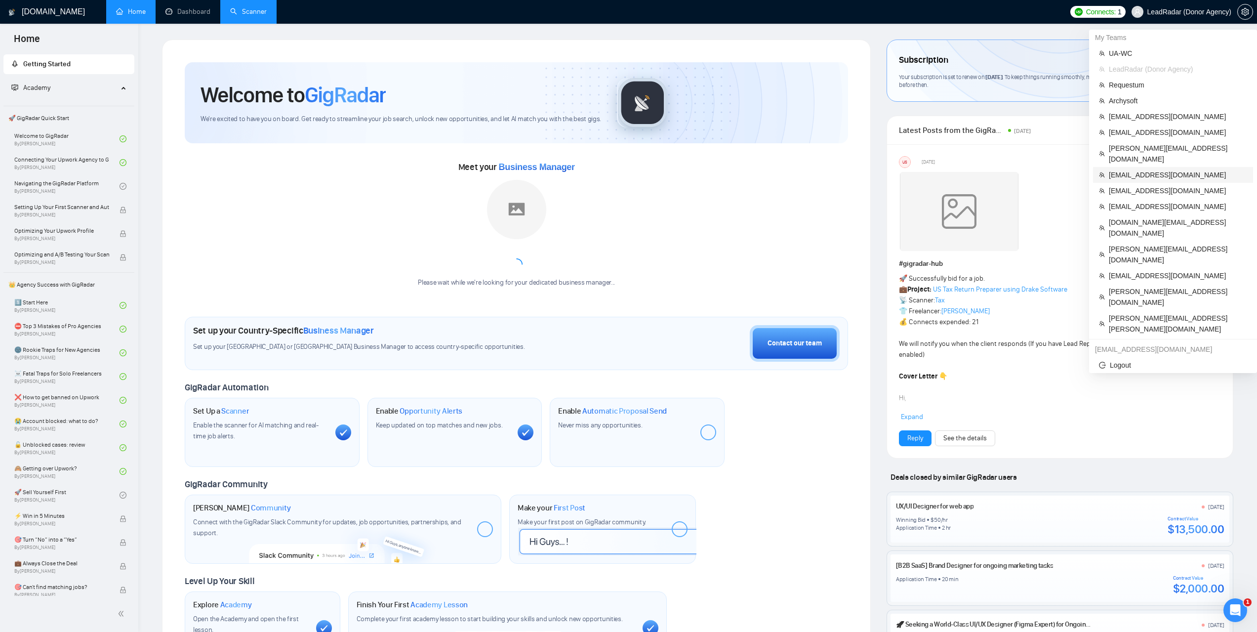
click at [1137, 169] on span "[EMAIL_ADDRESS][DOMAIN_NAME]" at bounding box center [1178, 174] width 138 height 11
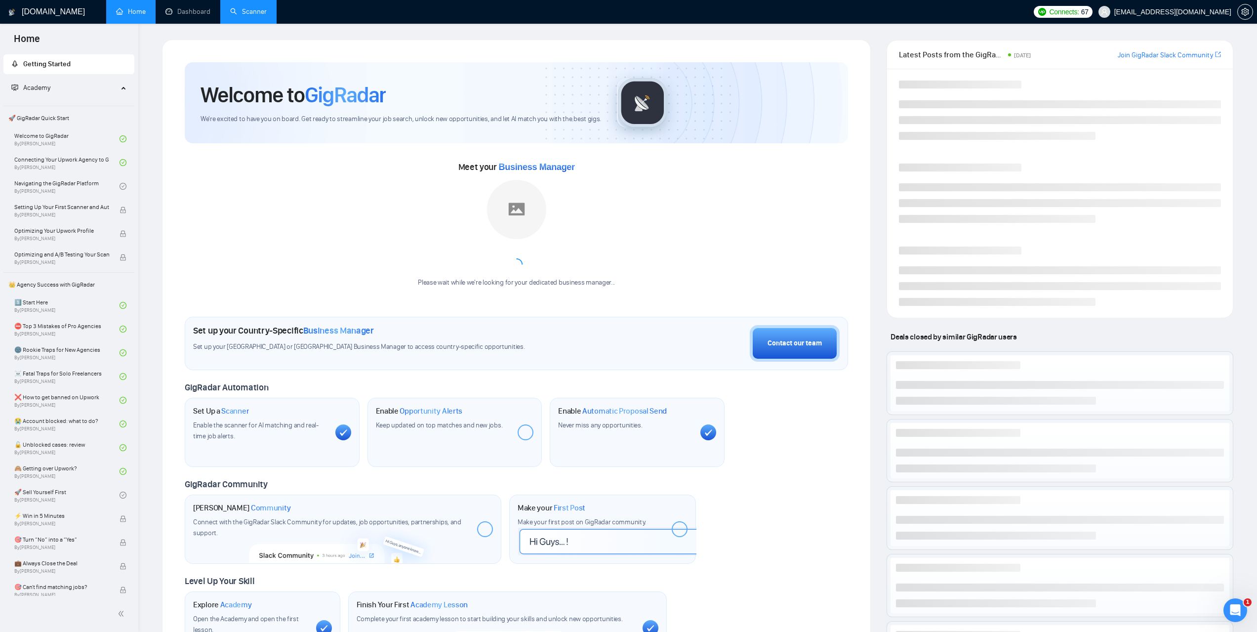
click at [237, 16] on link "Scanner" at bounding box center [248, 11] width 37 height 8
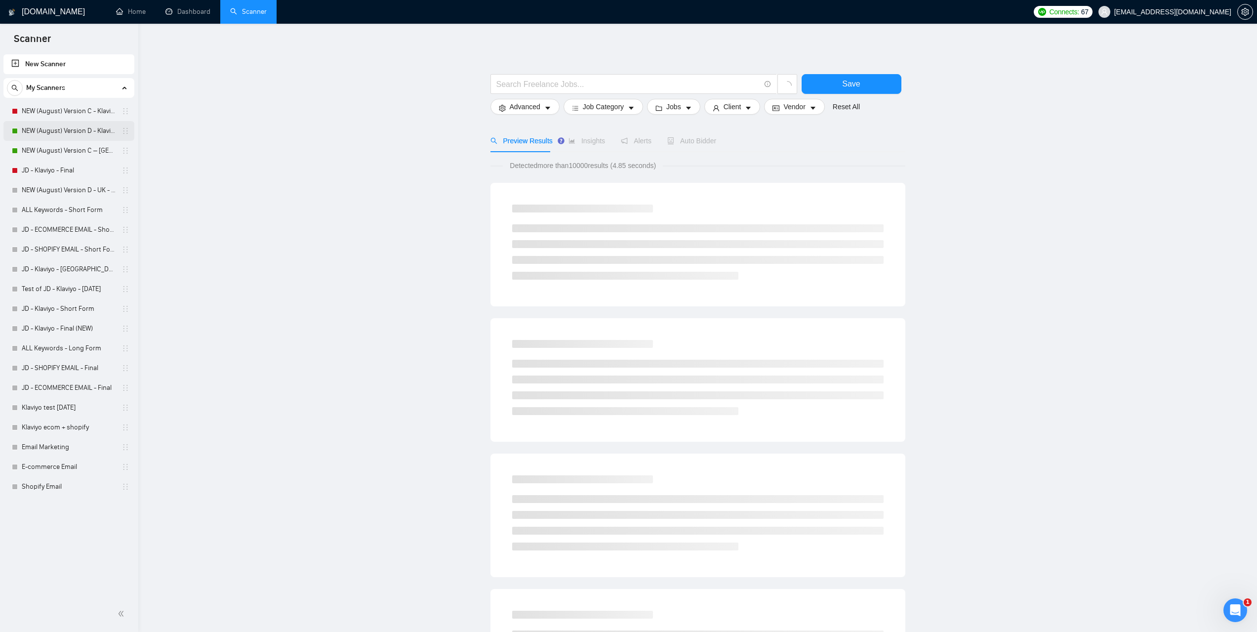
click at [63, 135] on link "NEW (August) Version D - Klaviyo" at bounding box center [69, 131] width 94 height 20
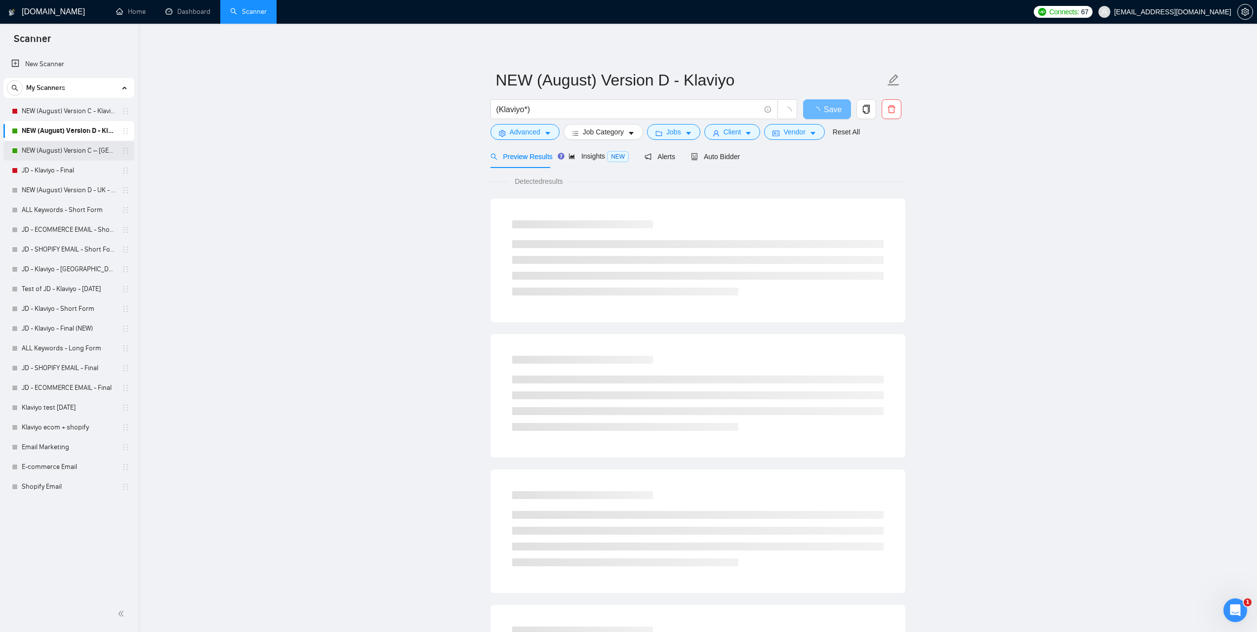
click at [64, 149] on link "NEW (August) Version C – [GEOGRAPHIC_DATA] - Klaviyo" at bounding box center [69, 151] width 94 height 20
click at [718, 164] on div "Auto Bidder" at bounding box center [724, 156] width 49 height 23
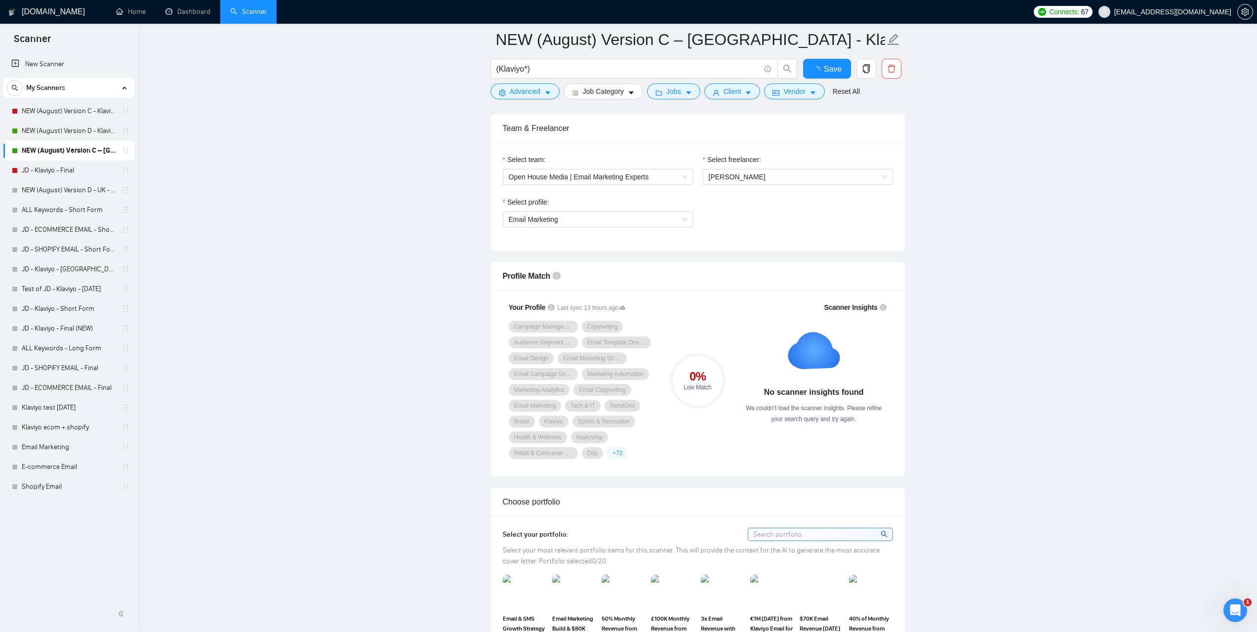
scroll to position [445, 0]
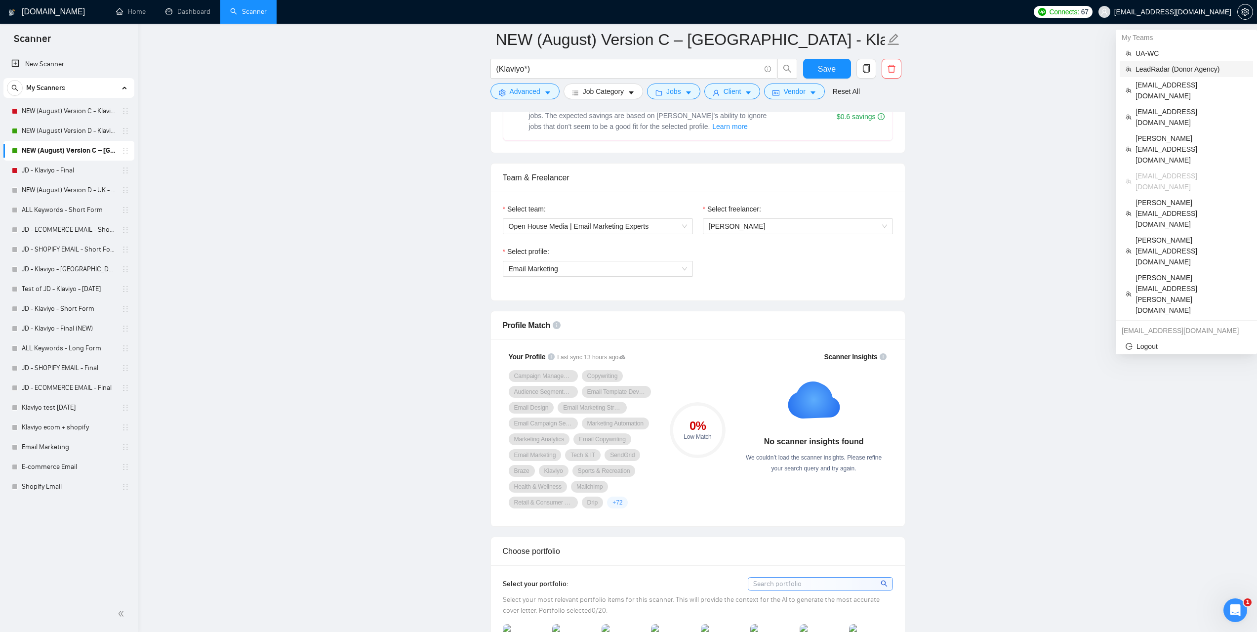
click at [1165, 71] on span "LeadRadar (Donor Agency)" at bounding box center [1192, 69] width 112 height 11
